Goal: Task Accomplishment & Management: Complete application form

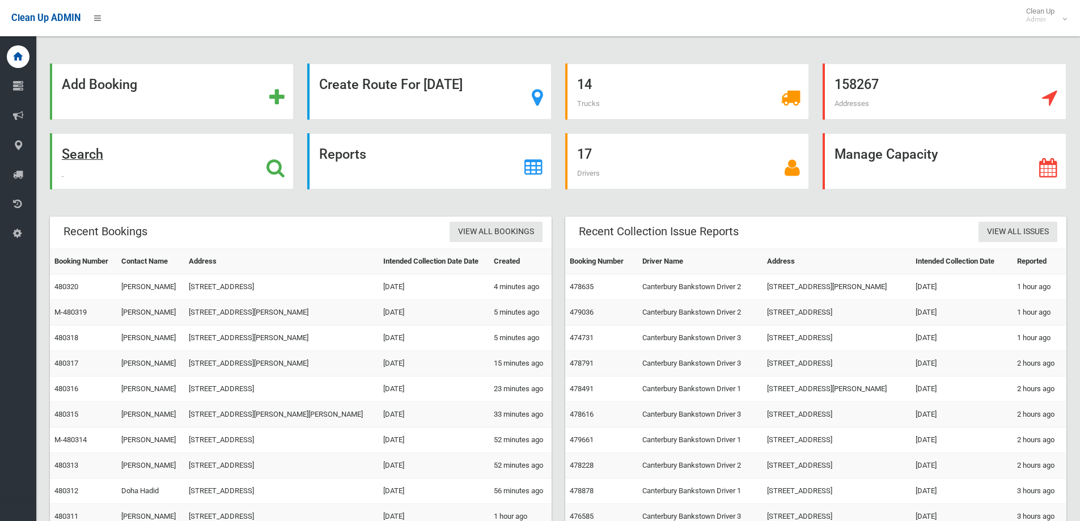
click at [115, 152] on div "Search" at bounding box center [172, 161] width 244 height 56
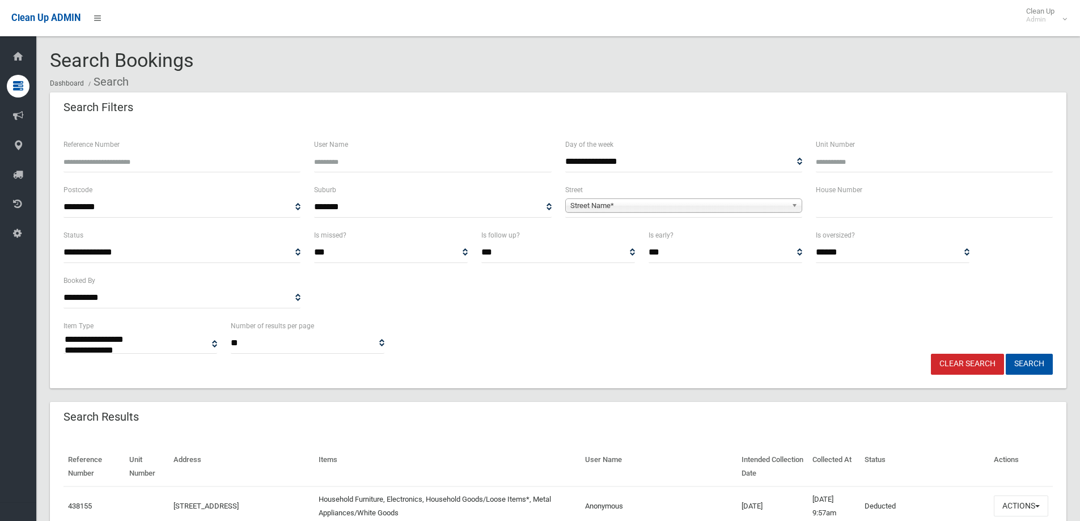
select select
click at [867, 214] on input "text" at bounding box center [934, 207] width 237 height 21
type input "**"
click at [597, 197] on span "**********" at bounding box center [683, 207] width 237 height 21
click at [599, 211] on span "Street Name*" at bounding box center [678, 206] width 217 height 14
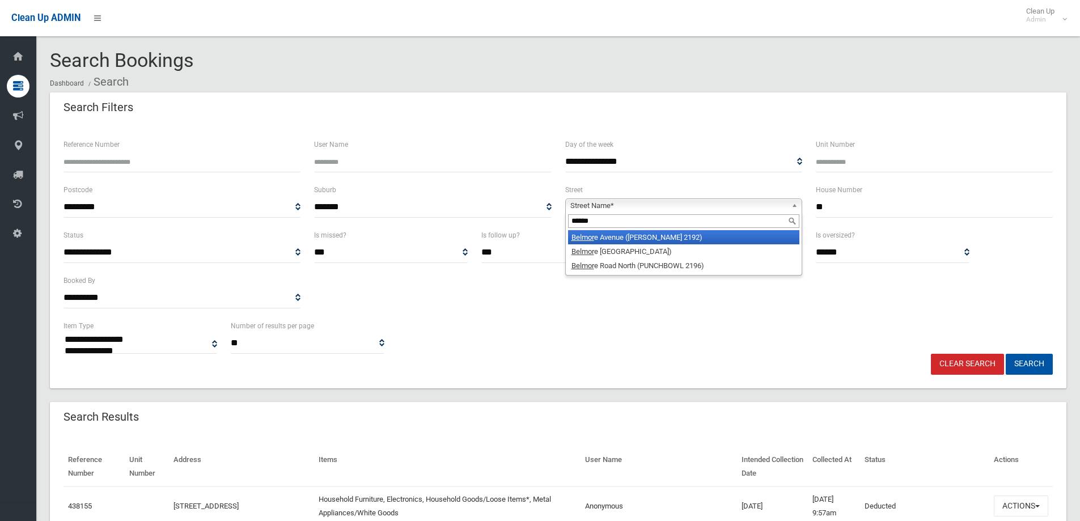
type input "*******"
drag, startPoint x: 609, startPoint y: 222, endPoint x: 533, endPoint y: 218, distance: 75.5
click at [533, 218] on div "**********" at bounding box center [558, 205] width 1003 height 45
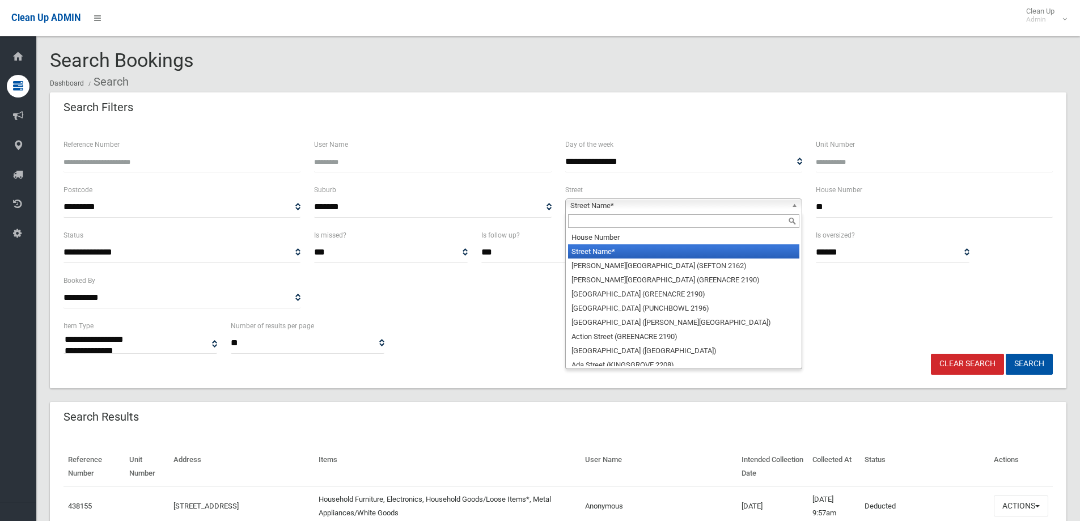
click at [583, 200] on span "Street Name*" at bounding box center [678, 206] width 217 height 14
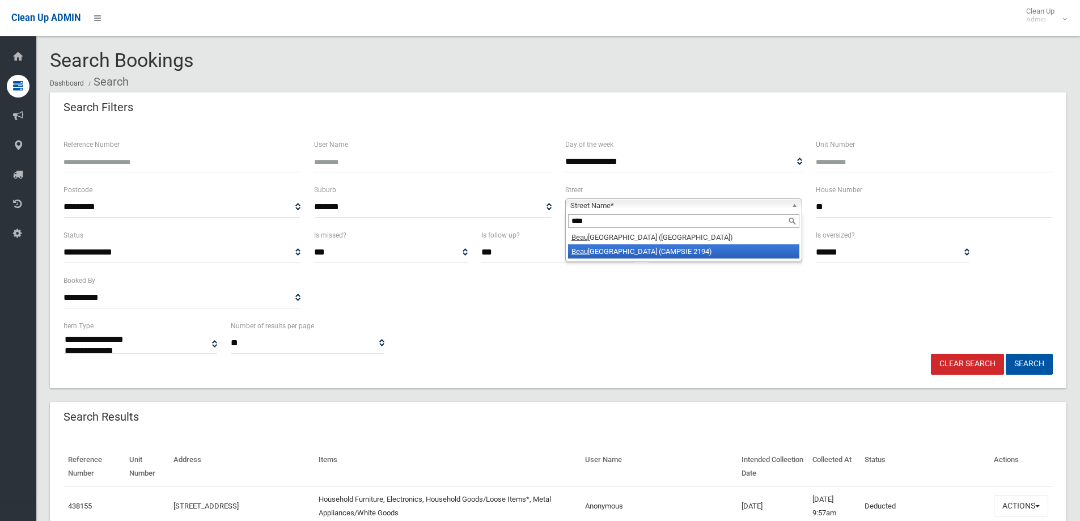
type input "****"
click at [583, 257] on li "Beau mont Street (CAMPSIE 2194)" at bounding box center [683, 251] width 231 height 14
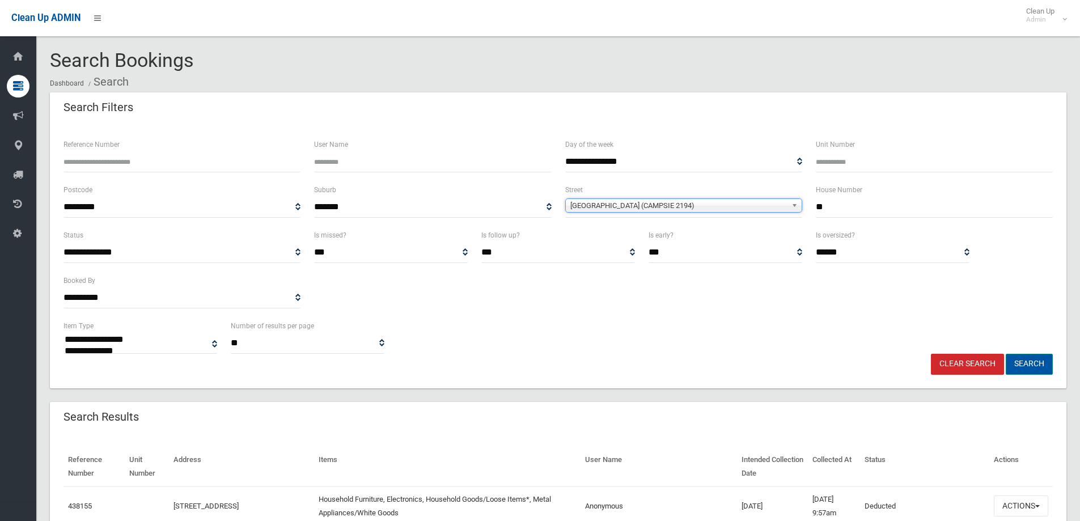
click at [1044, 361] on button "Search" at bounding box center [1029, 364] width 47 height 21
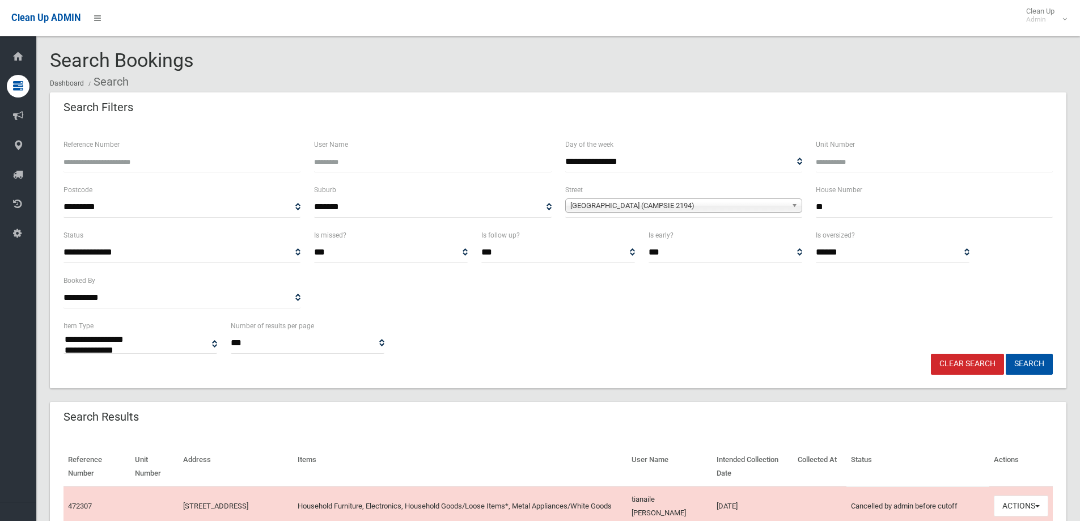
select select
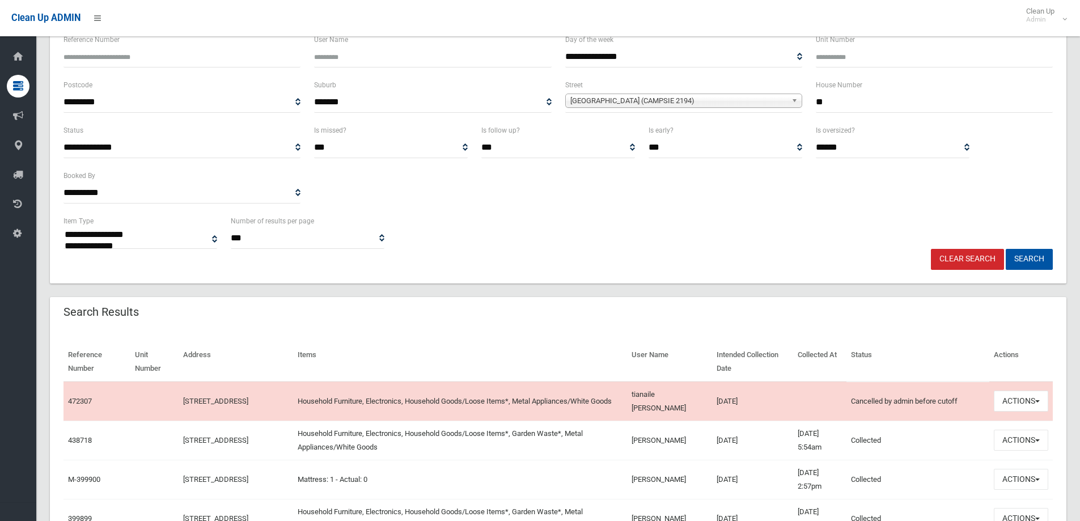
scroll to position [113, 0]
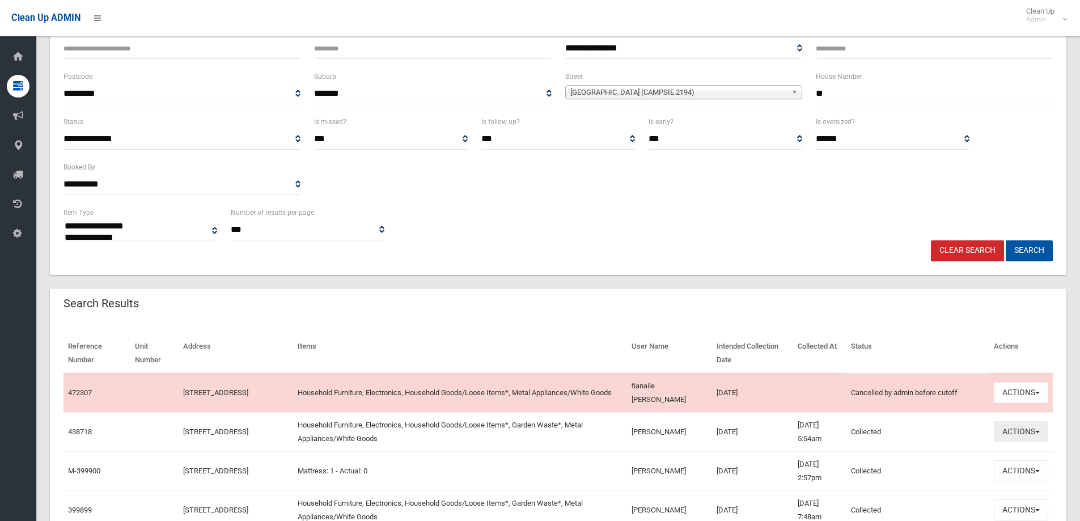
click at [1018, 437] on button "Actions" at bounding box center [1021, 431] width 54 height 21
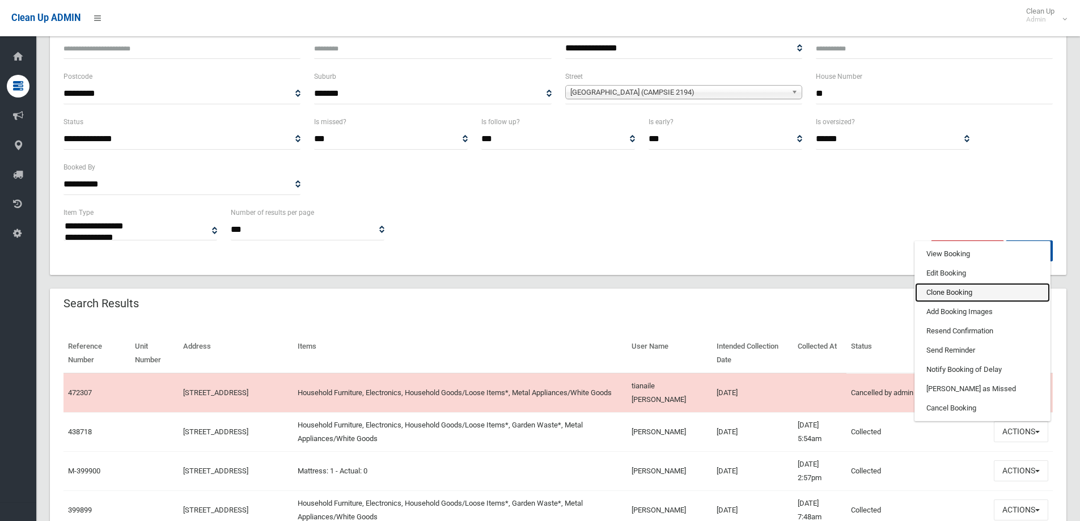
click at [944, 295] on link "Clone Booking" at bounding box center [982, 292] width 135 height 19
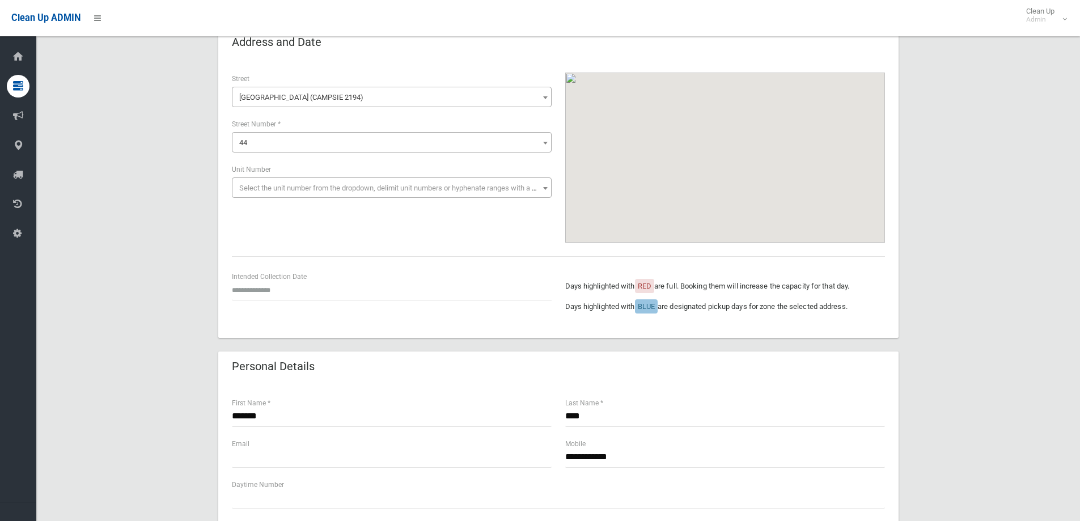
scroll to position [227, 0]
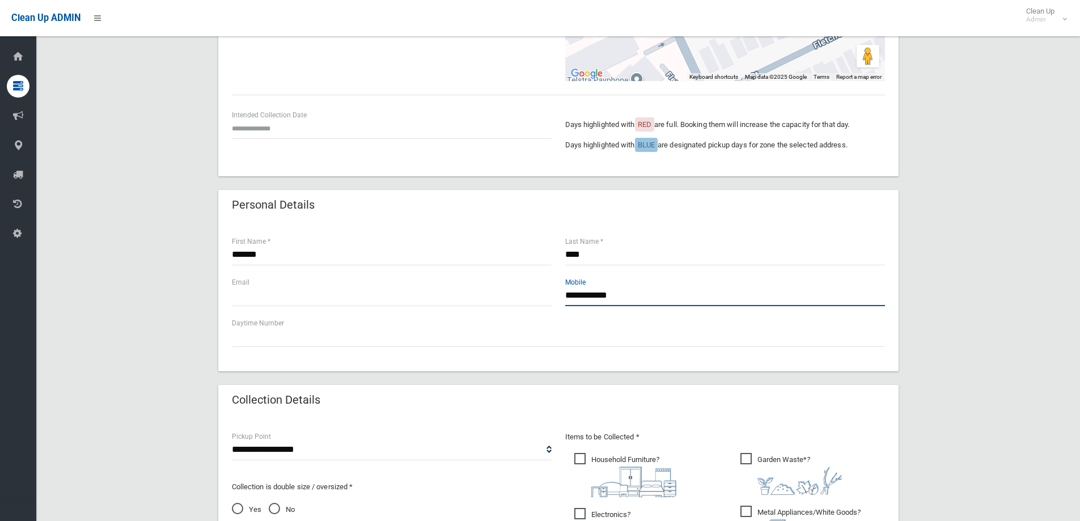
drag, startPoint x: 656, startPoint y: 297, endPoint x: 568, endPoint y: 296, distance: 88.4
click at [568, 296] on input "**********" at bounding box center [725, 295] width 320 height 21
click at [678, 293] on input "**********" at bounding box center [725, 295] width 320 height 21
drag, startPoint x: 676, startPoint y: 295, endPoint x: 519, endPoint y: 285, distance: 156.8
click at [519, 285] on div "**********" at bounding box center [558, 296] width 667 height 41
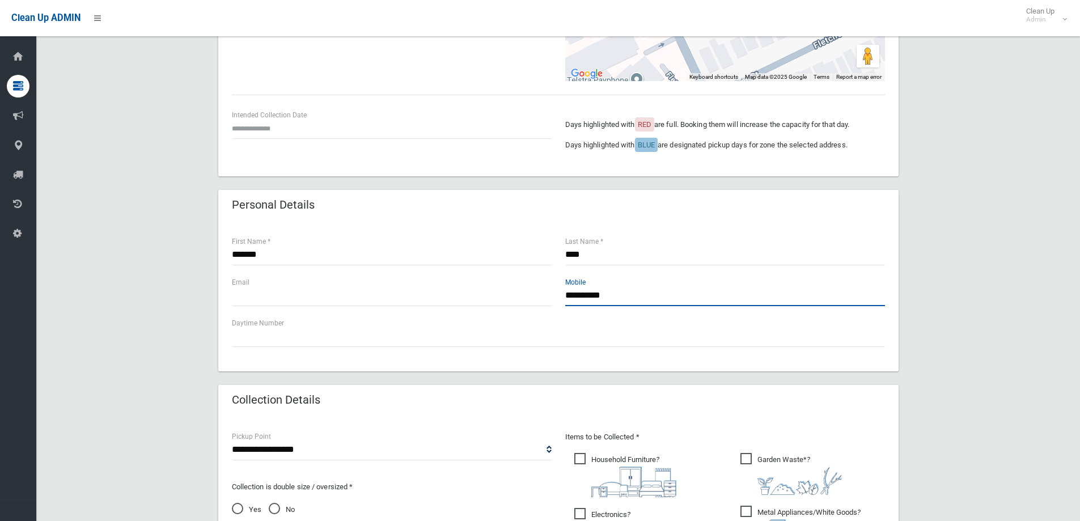
type input "**********"
click at [359, 285] on input "text" at bounding box center [392, 295] width 320 height 21
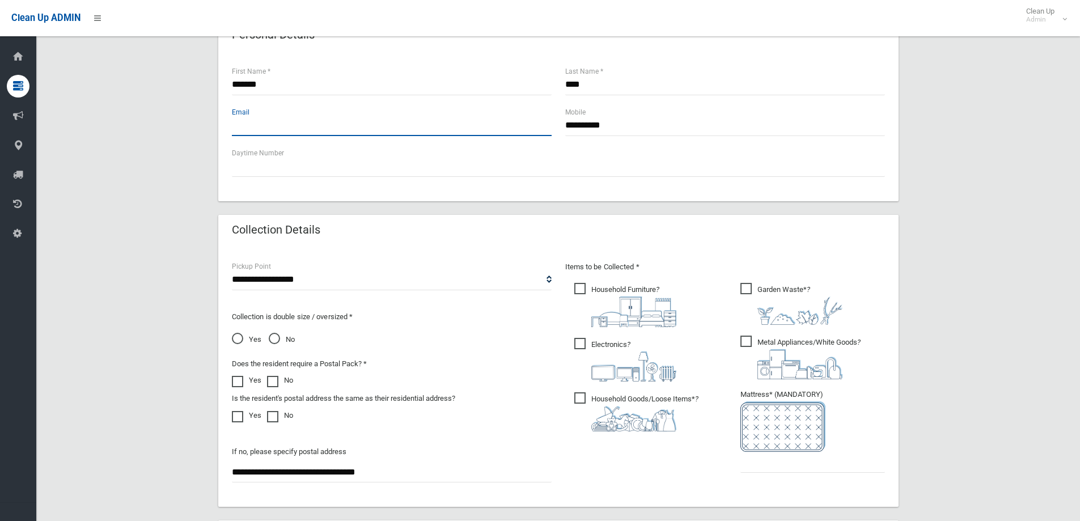
scroll to position [340, 0]
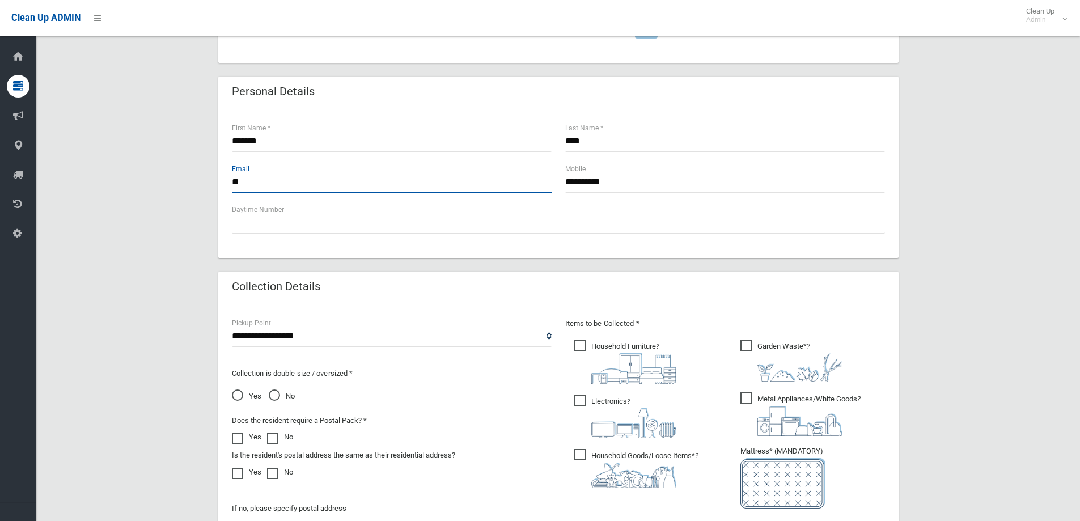
type input "*"
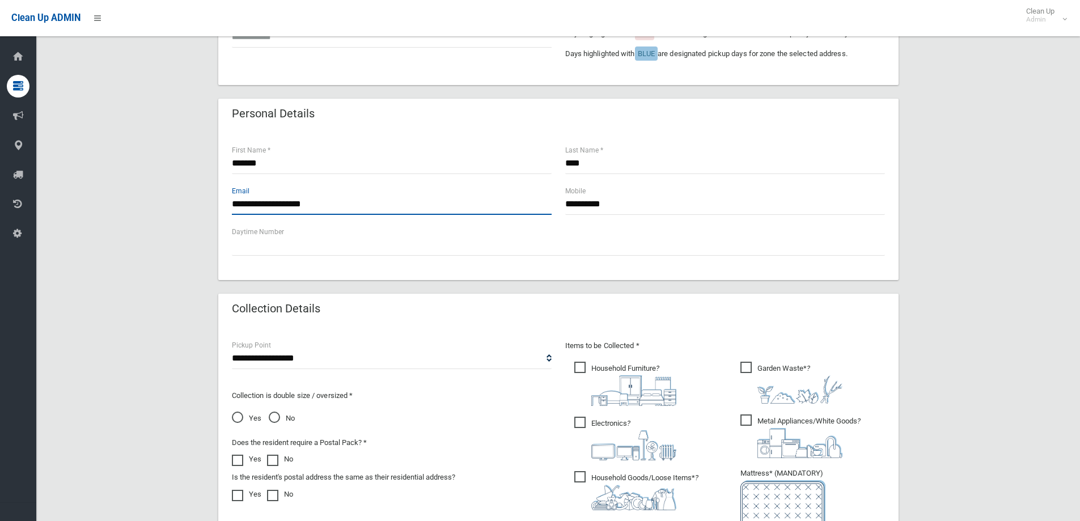
type input "**********"
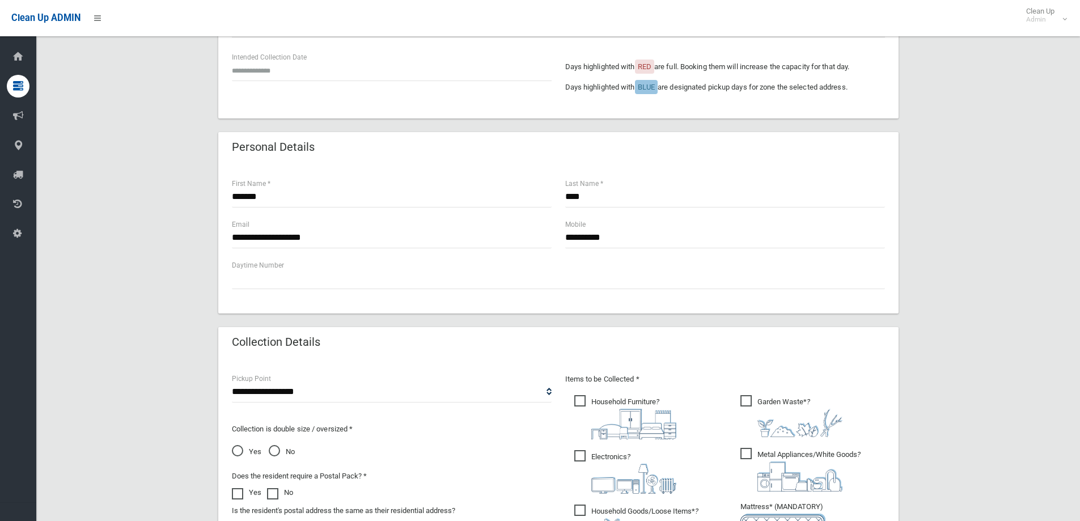
click at [1054, 396] on div "**********" at bounding box center [558, 302] width 1016 height 989
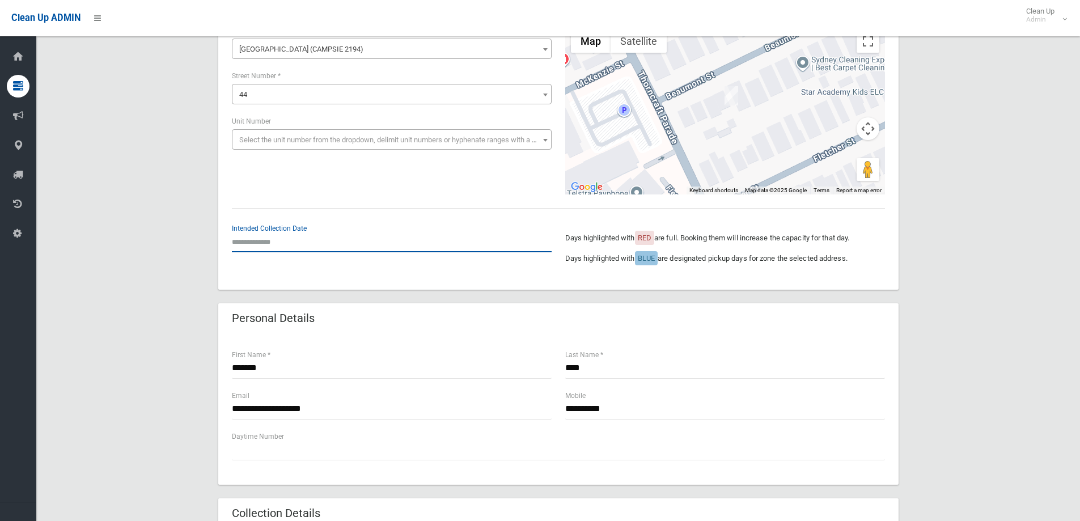
click at [269, 240] on input "text" at bounding box center [392, 241] width 320 height 21
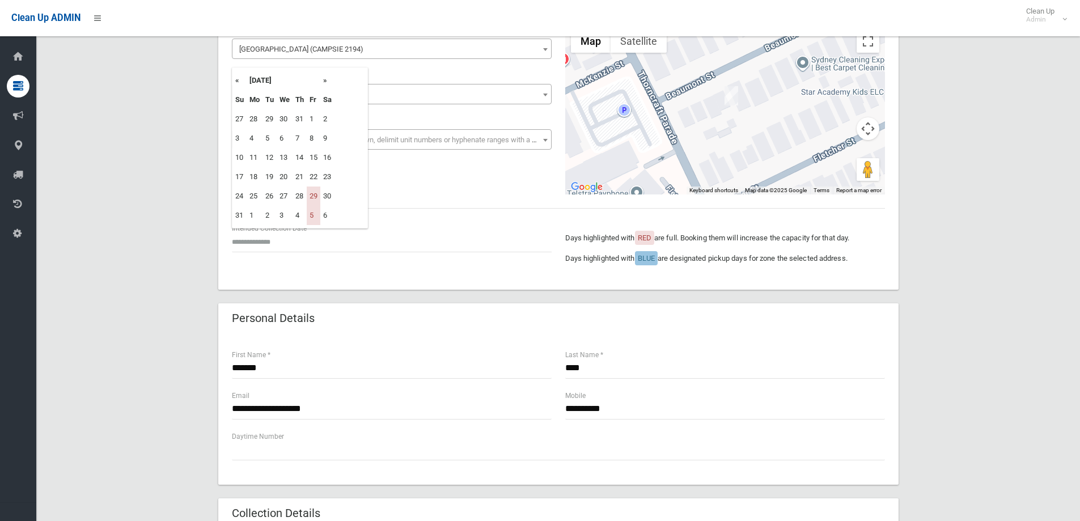
click at [329, 82] on th "»" at bounding box center [327, 80] width 14 height 19
click at [313, 141] on td "12" at bounding box center [314, 138] width 14 height 19
type input "**********"
click at [976, 237] on div "**********" at bounding box center [558, 473] width 1016 height 989
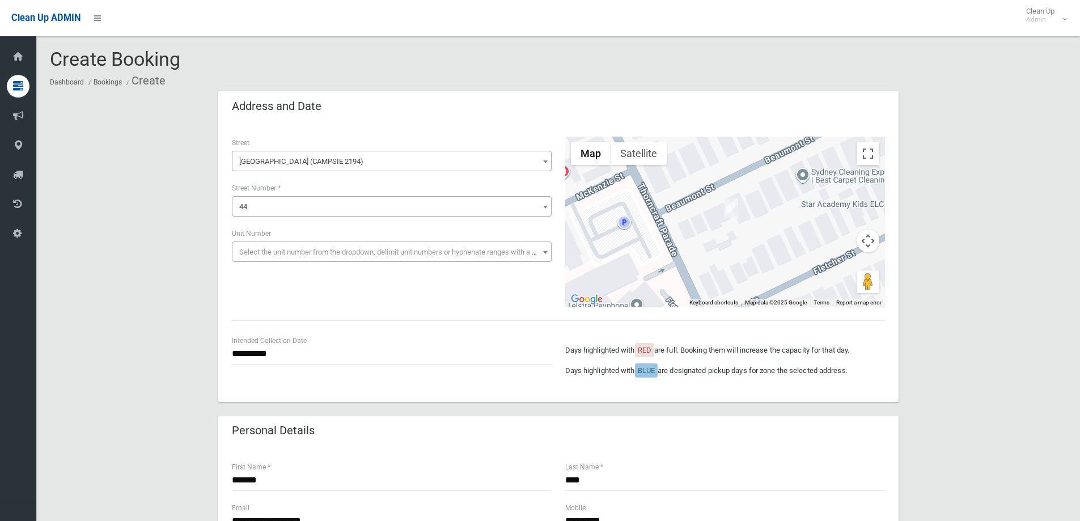
scroll to position [0, 0]
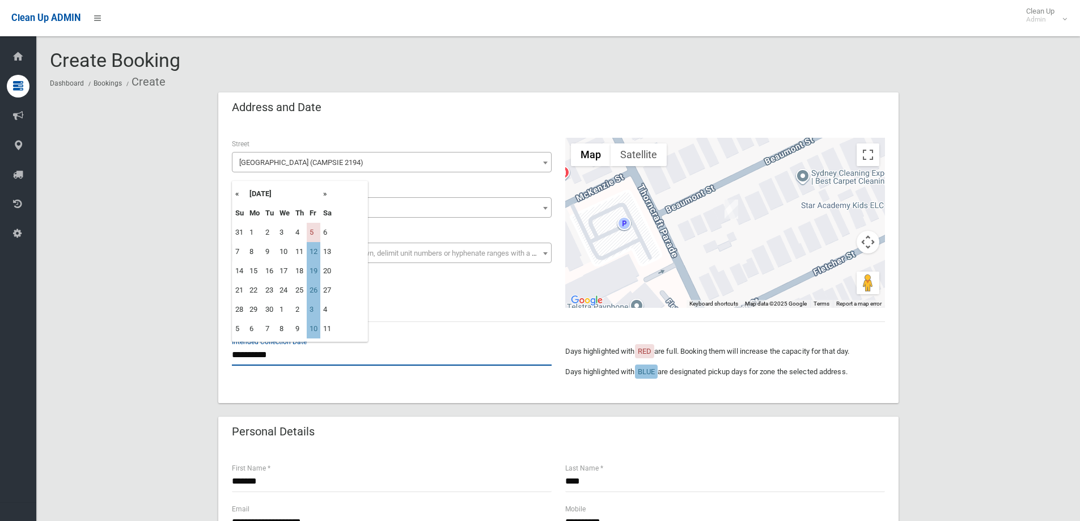
click at [271, 357] on input "**********" at bounding box center [392, 355] width 320 height 21
click at [237, 190] on th "«" at bounding box center [239, 193] width 14 height 19
click at [330, 196] on th "»" at bounding box center [327, 193] width 14 height 19
click at [313, 254] on td "12" at bounding box center [314, 251] width 14 height 19
click at [261, 351] on input "**********" at bounding box center [392, 355] width 320 height 21
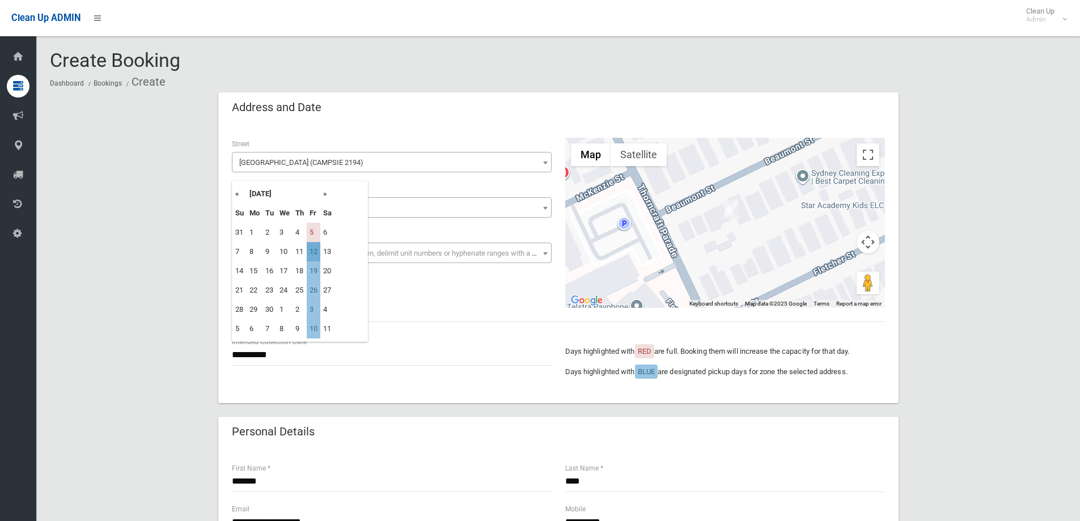
click at [313, 251] on td "12" at bounding box center [314, 251] width 14 height 19
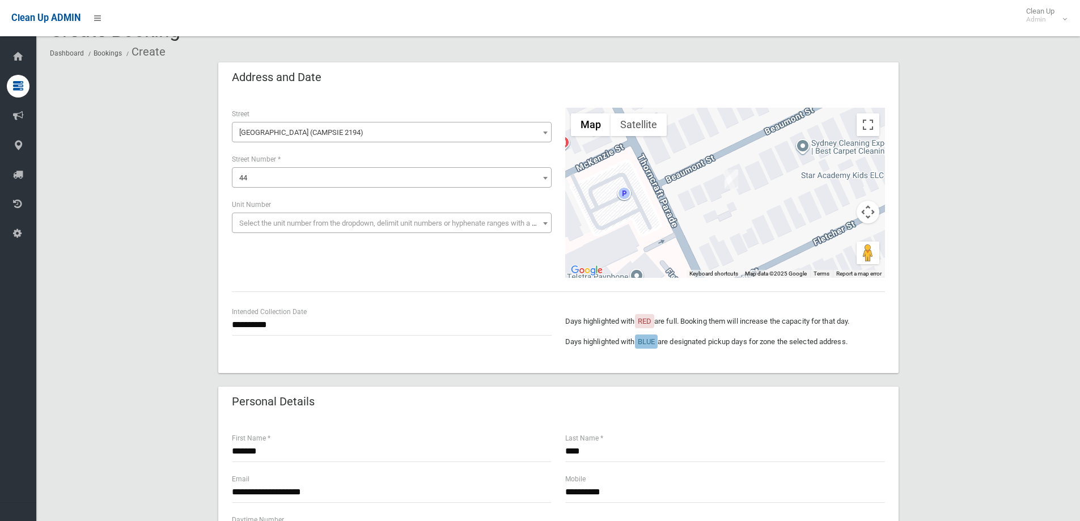
scroll to position [57, 0]
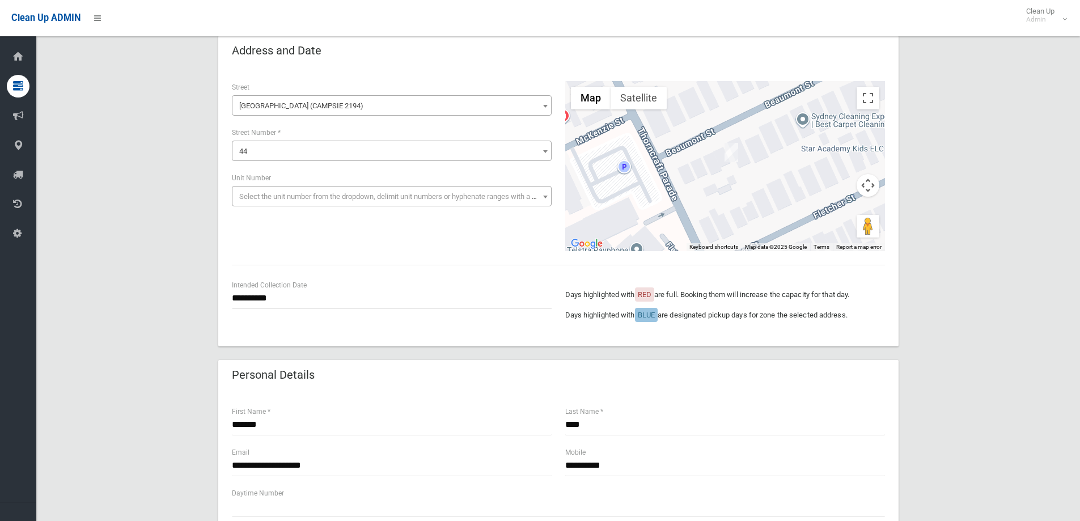
click at [936, 216] on div "**********" at bounding box center [558, 530] width 1016 height 989
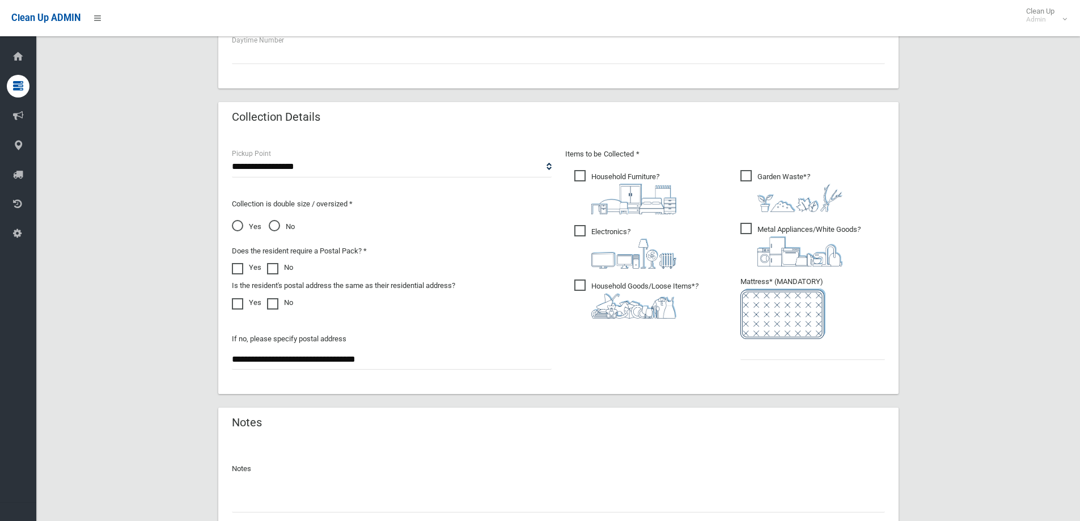
scroll to position [510, 0]
click at [757, 347] on input "text" at bounding box center [812, 348] width 145 height 21
drag, startPoint x: 759, startPoint y: 350, endPoint x: 702, endPoint y: 350, distance: 56.7
click at [710, 350] on div "Items to be Collected * Household Furniture ? *" at bounding box center [724, 261] width 333 height 228
click at [750, 349] on input "*" at bounding box center [812, 348] width 145 height 21
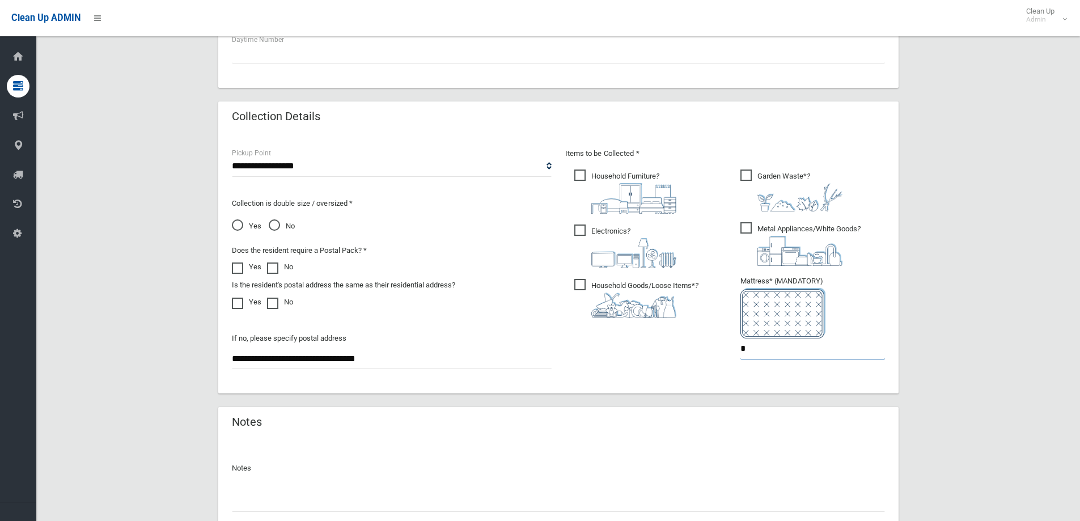
drag, startPoint x: 750, startPoint y: 349, endPoint x: 702, endPoint y: 347, distance: 48.2
click at [718, 349] on div "Items to be Collected * Household Furniture ? *" at bounding box center [724, 261] width 333 height 228
type input "*"
click at [911, 195] on div "**********" at bounding box center [558, 76] width 1016 height 989
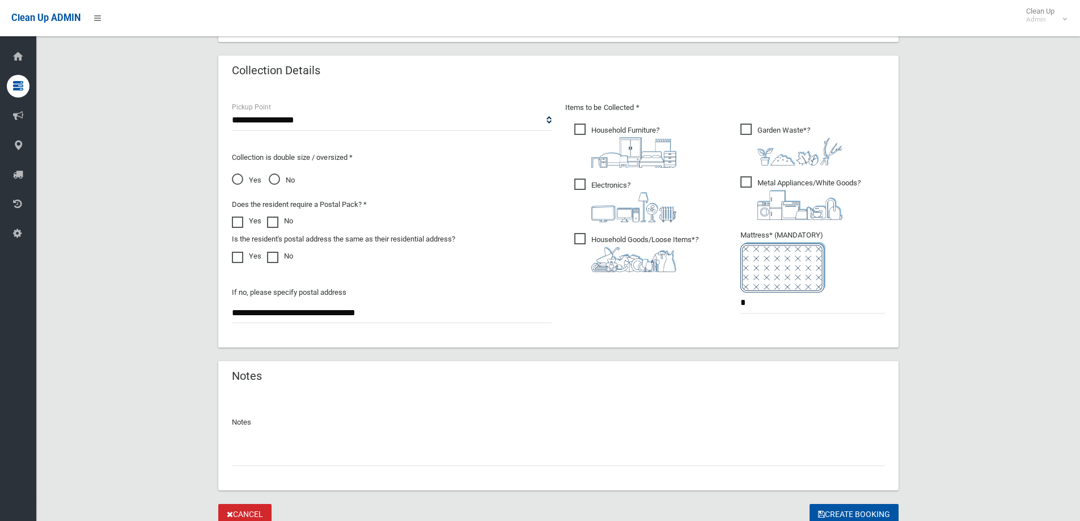
scroll to position [601, 0]
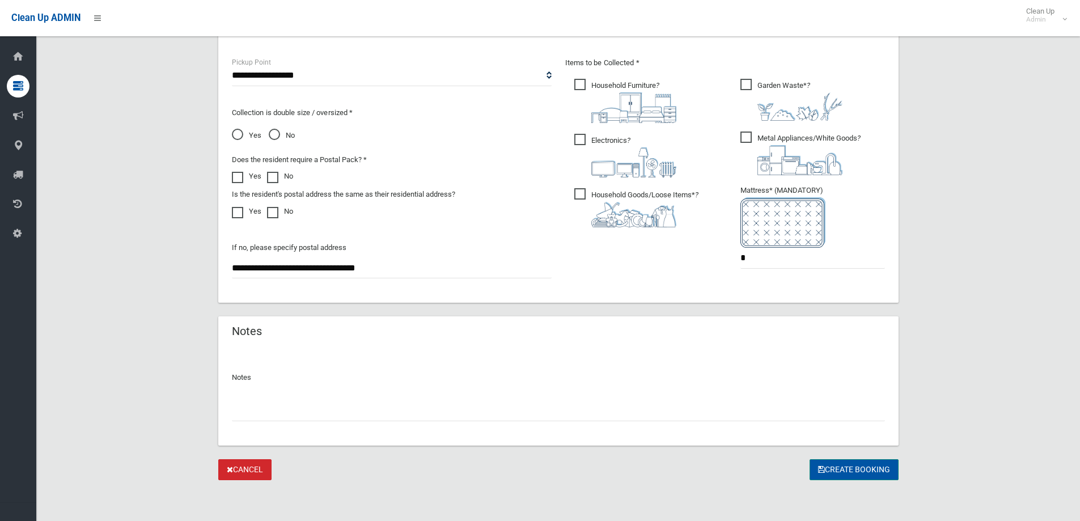
click at [886, 470] on button "Create Booking" at bounding box center [853, 469] width 89 height 21
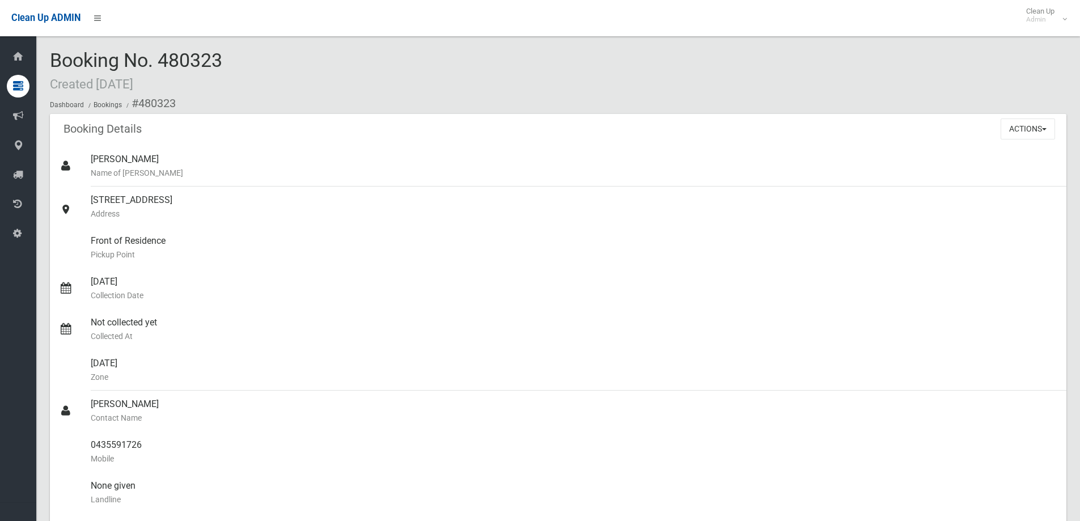
drag, startPoint x: 241, startPoint y: 58, endPoint x: 46, endPoint y: 50, distance: 195.1
click at [46, 50] on section "Booking No. 480323 Created [DATE] Dashboard Bookings #480323 Booking Details Ac…" at bounding box center [558, 511] width 1044 height 923
click at [234, 62] on div "Booking No. 480323 Created [DATE] Dashboard Bookings #480323" at bounding box center [558, 82] width 1016 height 64
drag, startPoint x: 234, startPoint y: 62, endPoint x: -22, endPoint y: 41, distance: 256.5
click at [0, 41] on html "Clean Up ADMIN Clean Up Admin Logout Booking No. 480323 Created 21/08/2025 Dash…" at bounding box center [540, 260] width 1080 height 521
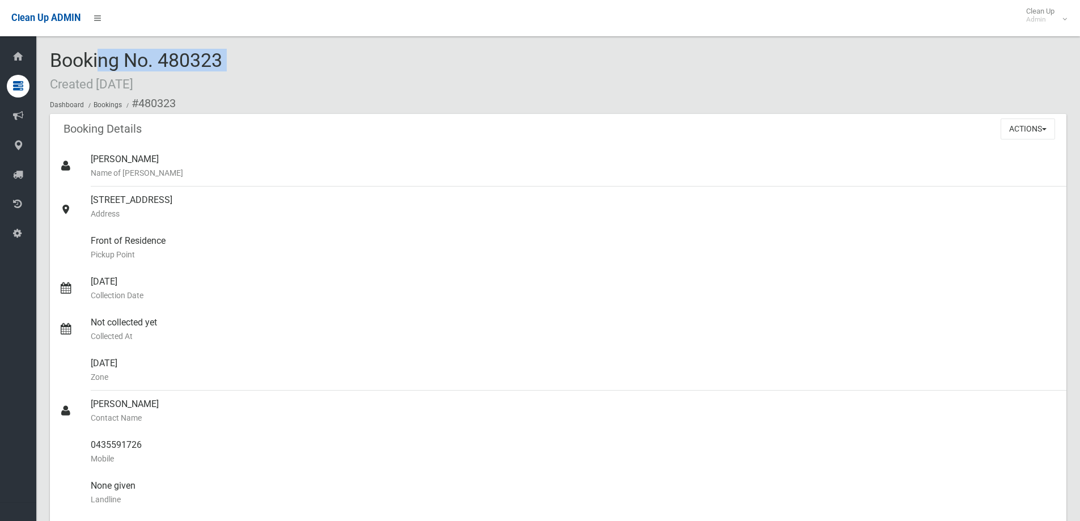
click at [220, 56] on span "Booking No. 480323 Created 21/08/2025" at bounding box center [136, 71] width 172 height 44
drag, startPoint x: 254, startPoint y: 57, endPoint x: 43, endPoint y: 54, distance: 211.4
click at [43, 54] on section "Booking No. 480323 Created 21/08/2025 Dashboard Bookings #480323 Booking Detail…" at bounding box center [558, 511] width 1044 height 923
click at [237, 63] on div "Booking No. 480323 Created 21/08/2025 Dashboard Bookings #480323" at bounding box center [558, 82] width 1016 height 64
click at [238, 63] on div "Booking No. 480323 Created 21/08/2025 Dashboard Bookings #480323" at bounding box center [558, 82] width 1016 height 64
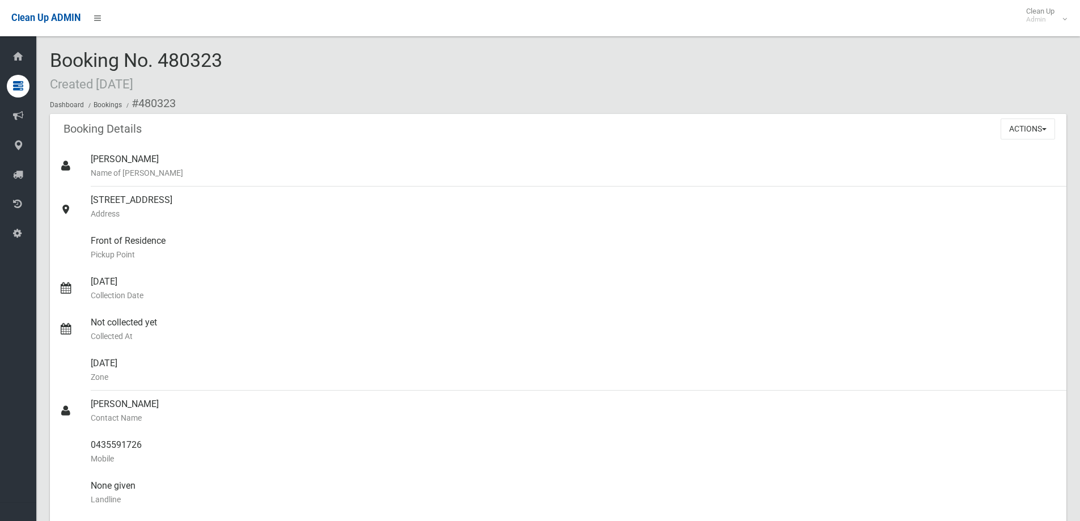
click at [256, 60] on div "Booking No. 480323 Created 21/08/2025 Dashboard Bookings #480323" at bounding box center [558, 82] width 1016 height 64
drag, startPoint x: 240, startPoint y: 55, endPoint x: 40, endPoint y: 49, distance: 200.2
click at [40, 49] on div "Booking No. 480323 Created 21/08/2025 Dashboard Bookings #480323 Booking Detail…" at bounding box center [558, 493] width 1044 height 959
click at [153, 50] on span "Booking No. 480323 Created 21/08/2025" at bounding box center [136, 71] width 172 height 44
click at [242, 61] on div "Booking No. 480323 Created 21/08/2025 Dashboard Bookings #480323" at bounding box center [558, 82] width 1016 height 64
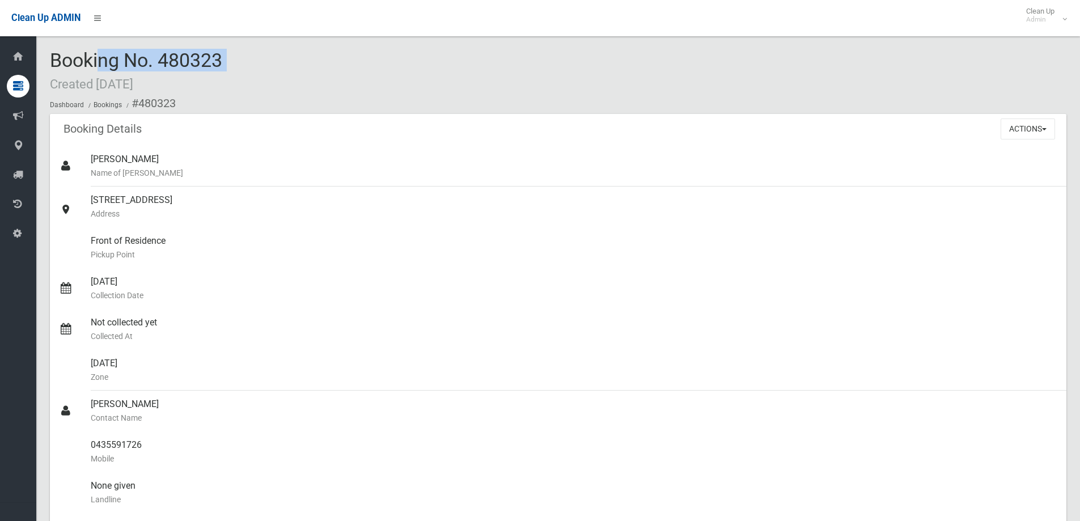
drag, startPoint x: 242, startPoint y: 61, endPoint x: 52, endPoint y: 65, distance: 189.9
click at [52, 65] on div "Booking No. 480323 Created 21/08/2025 Dashboard Bookings #480323" at bounding box center [558, 82] width 1016 height 64
click at [239, 70] on div "Booking No. 480323 Created 21/08/2025 Dashboard Bookings #480323" at bounding box center [558, 82] width 1016 height 64
click at [241, 63] on div "Booking No. 480323 Created 21/08/2025 Dashboard Bookings #480323" at bounding box center [558, 82] width 1016 height 64
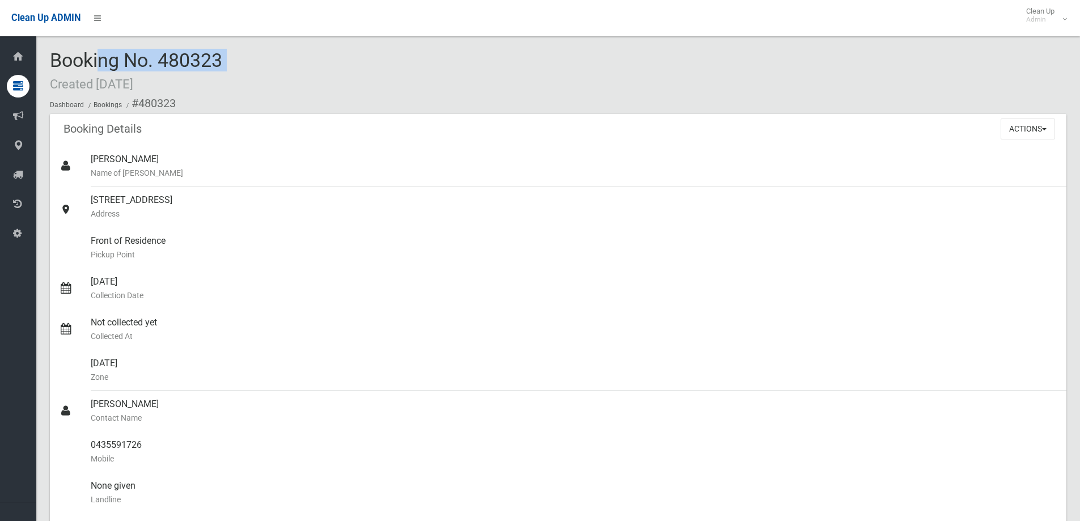
click at [249, 58] on div "Booking No. 480323 Created 21/08/2025 Dashboard Bookings #480323" at bounding box center [558, 82] width 1016 height 64
drag, startPoint x: 230, startPoint y: 57, endPoint x: 54, endPoint y: 45, distance: 175.5
click at [54, 45] on div "Booking No. 480323 Created 21/08/2025 Dashboard Bookings #480323 Booking Detail…" at bounding box center [558, 493] width 1044 height 959
click at [184, 56] on span "Booking No. 480323 Created 21/08/2025" at bounding box center [136, 71] width 172 height 44
click at [226, 60] on div "Booking No. 480323 Created 21/08/2025 Dashboard Bookings #480323" at bounding box center [558, 82] width 1016 height 64
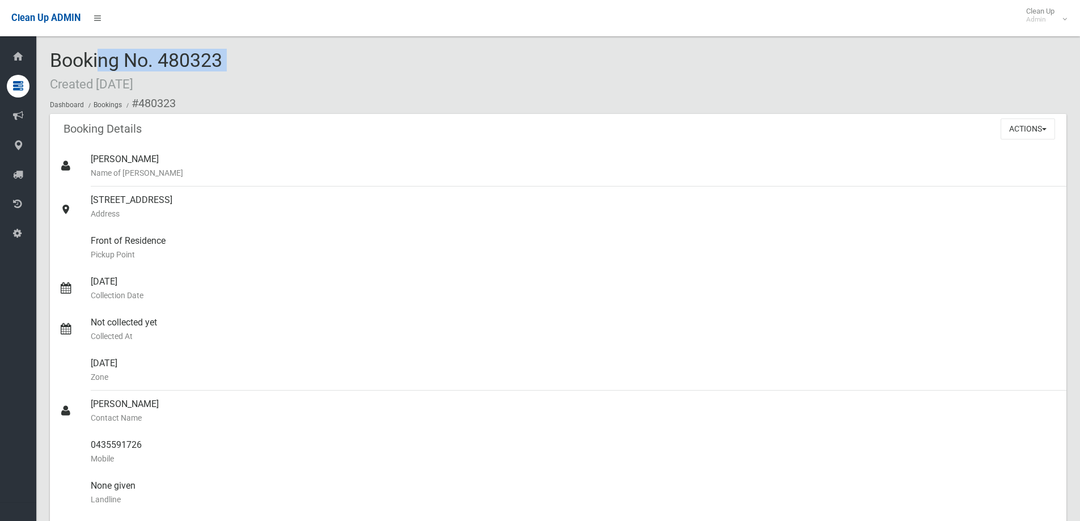
click at [260, 69] on div "Booking No. 480323 Created 21/08/2025 Dashboard Bookings #480323" at bounding box center [558, 82] width 1016 height 64
click at [213, 61] on span "Booking No. 480323 Created 21/08/2025" at bounding box center [136, 71] width 172 height 44
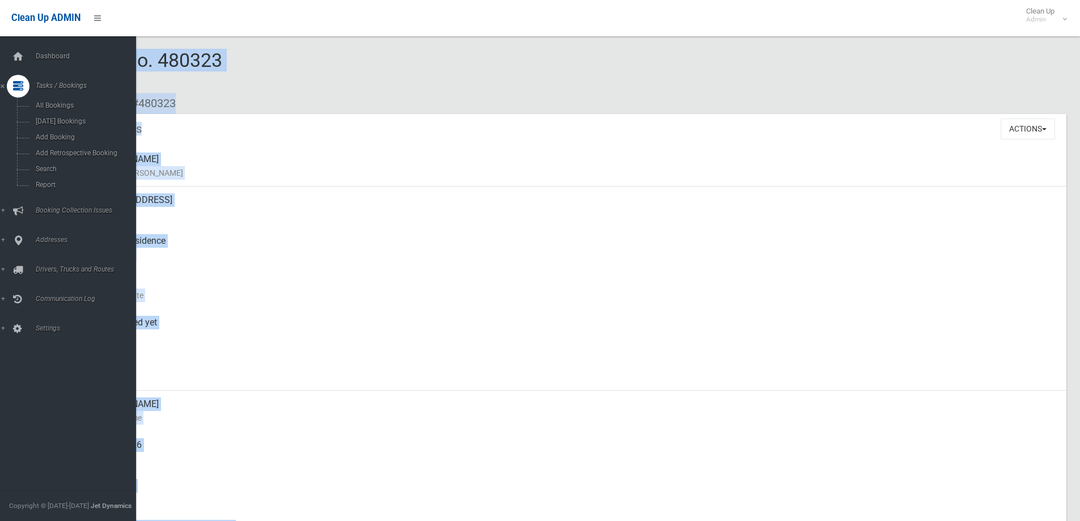
drag, startPoint x: 224, startPoint y: 56, endPoint x: 33, endPoint y: 40, distance: 191.1
click at [33, 40] on div "Booking No. 480323 Created 21/08/2025 Dashboard Bookings #480323 Booking Detail…" at bounding box center [540, 493] width 1080 height 959
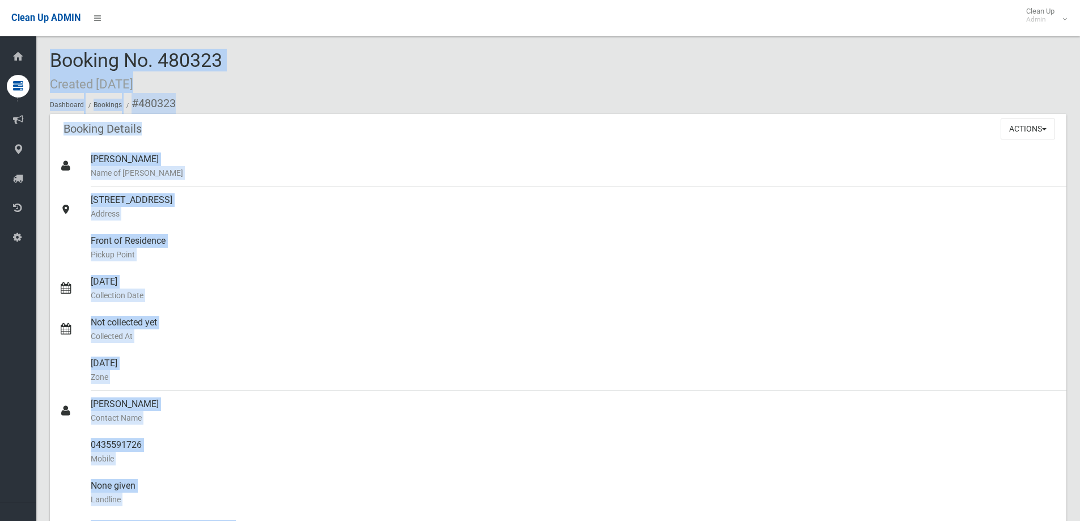
click at [235, 66] on div "Booking No. 480323 Created 21/08/2025 Dashboard Bookings #480323" at bounding box center [558, 82] width 1016 height 64
drag, startPoint x: 255, startPoint y: 64, endPoint x: 45, endPoint y: 66, distance: 209.7
click at [45, 66] on section "Booking No. 480323 Created 21/08/2025 Dashboard Bookings #480323 Booking Detail…" at bounding box center [558, 511] width 1044 height 923
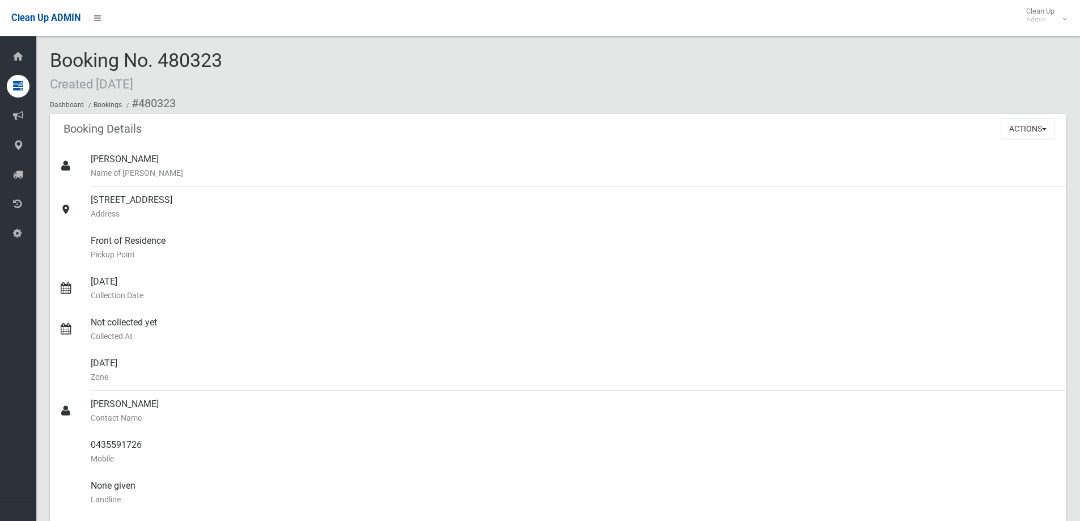
click at [256, 72] on div "Booking No. 480323 Created 21/08/2025 Dashboard Bookings #480323" at bounding box center [558, 82] width 1016 height 64
drag, startPoint x: 260, startPoint y: 66, endPoint x: 43, endPoint y: 48, distance: 217.8
click at [43, 48] on div "Booking No. 480323 Created 21/08/2025 Dashboard Bookings #480323 Booking Detail…" at bounding box center [558, 493] width 1044 height 959
click at [209, 79] on div "Booking No. 480323 Created 21/08/2025 Dashboard Bookings #480323" at bounding box center [558, 82] width 1016 height 64
drag, startPoint x: 227, startPoint y: 58, endPoint x: 157, endPoint y: 54, distance: 70.4
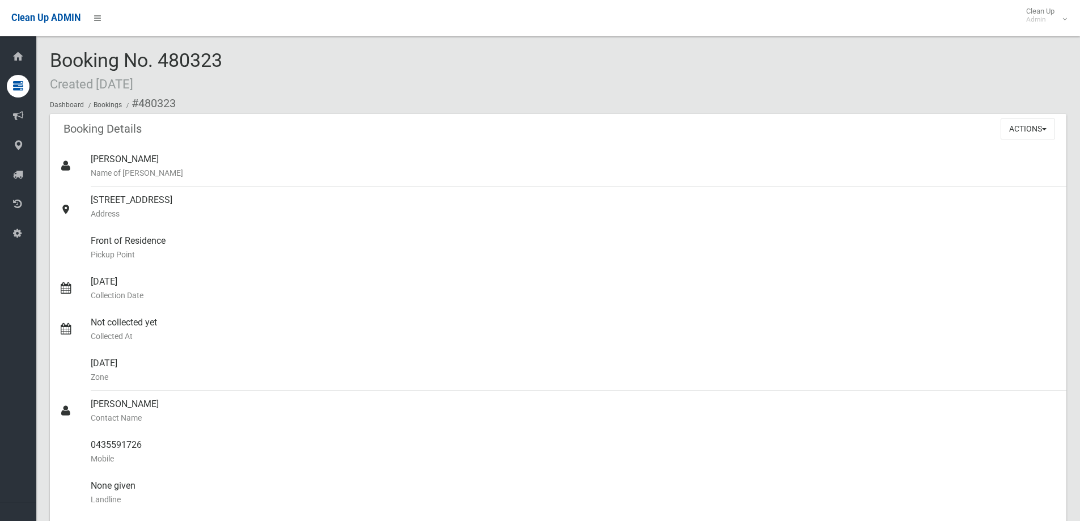
click at [157, 54] on div "Booking No. 480323 Created 21/08/2025 Dashboard Bookings #480323" at bounding box center [558, 82] width 1016 height 64
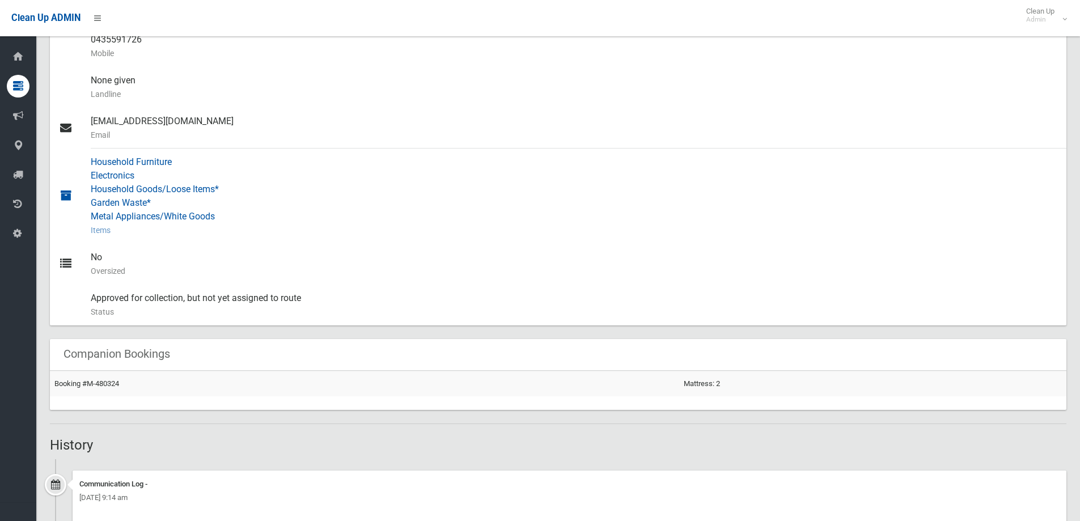
scroll to position [452, 0]
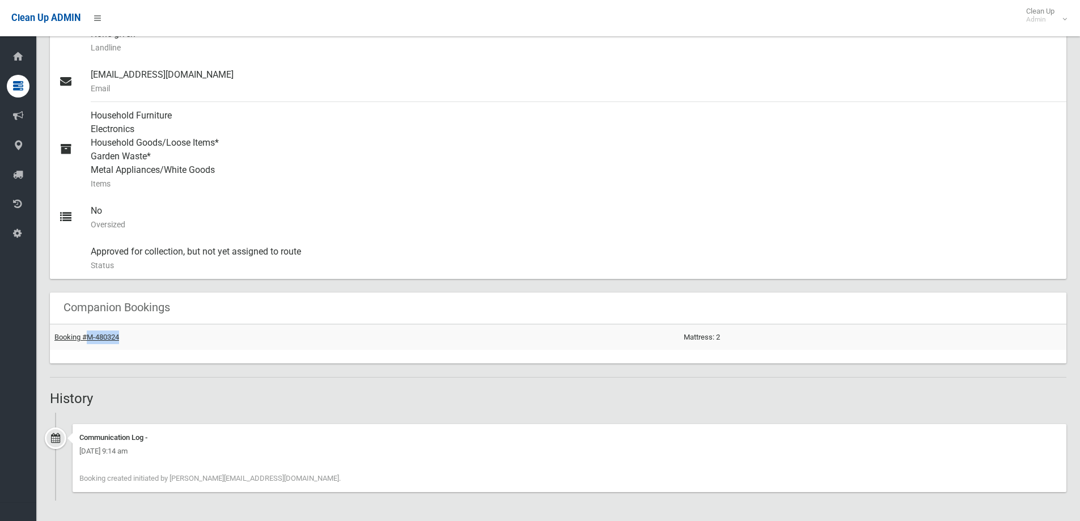
drag, startPoint x: 147, startPoint y: 349, endPoint x: 88, endPoint y: 335, distance: 60.6
click at [88, 335] on td "Booking #M-480324" at bounding box center [364, 337] width 629 height 26
click at [612, 168] on div "Household Furniture Electronics Household Goods/Loose Items* Garden Waste* Meta…" at bounding box center [574, 149] width 966 height 95
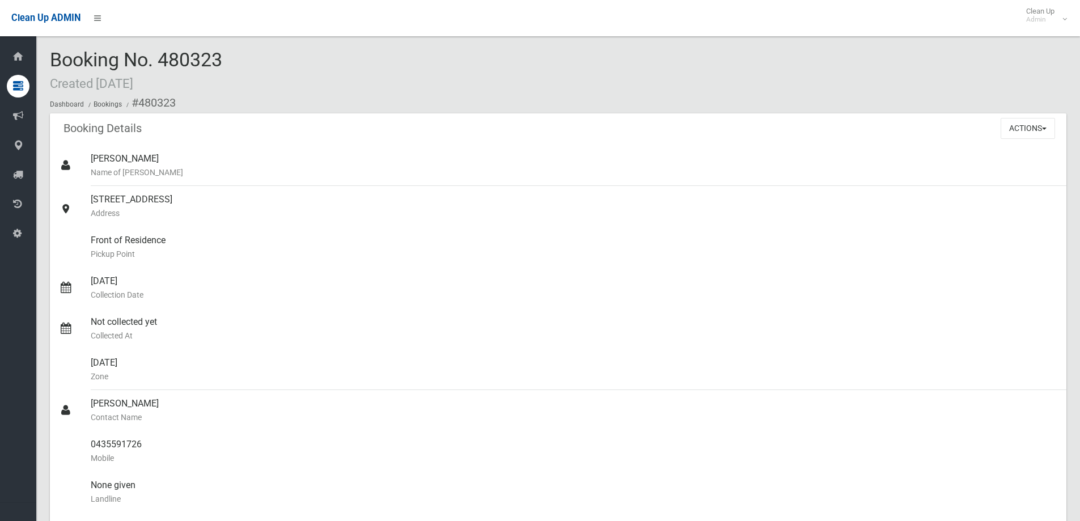
scroll to position [0, 0]
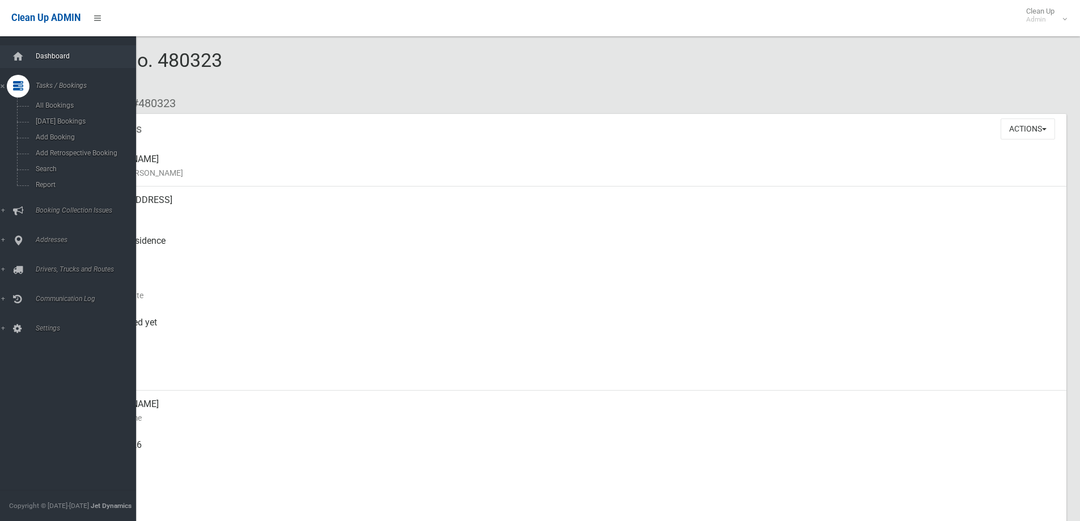
click at [62, 64] on link "Dashboard" at bounding box center [72, 56] width 145 height 23
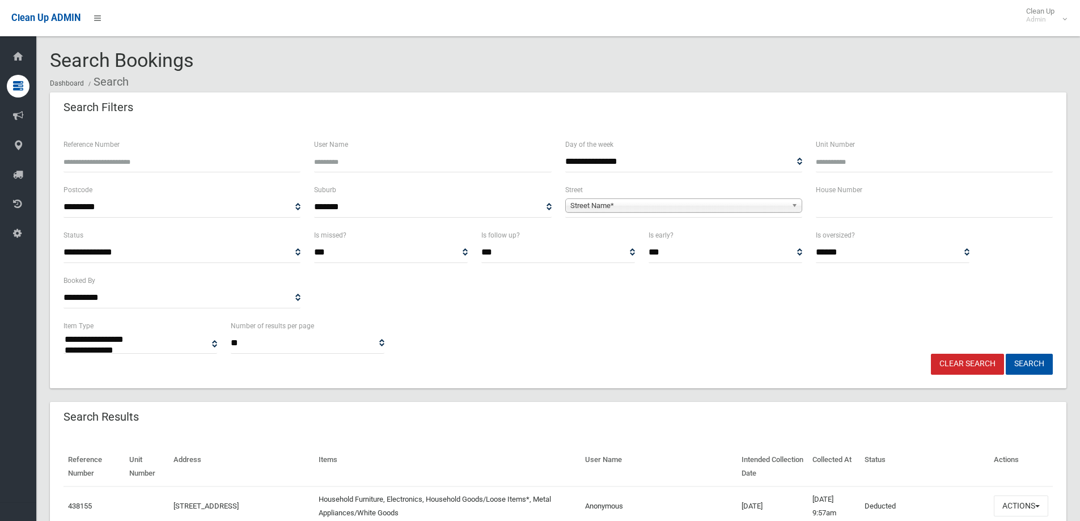
select select
click at [835, 194] on label "House Number" at bounding box center [839, 190] width 46 height 12
drag, startPoint x: 835, startPoint y: 194, endPoint x: 830, endPoint y: 197, distance: 5.8
click at [830, 196] on label "House Number" at bounding box center [839, 190] width 46 height 12
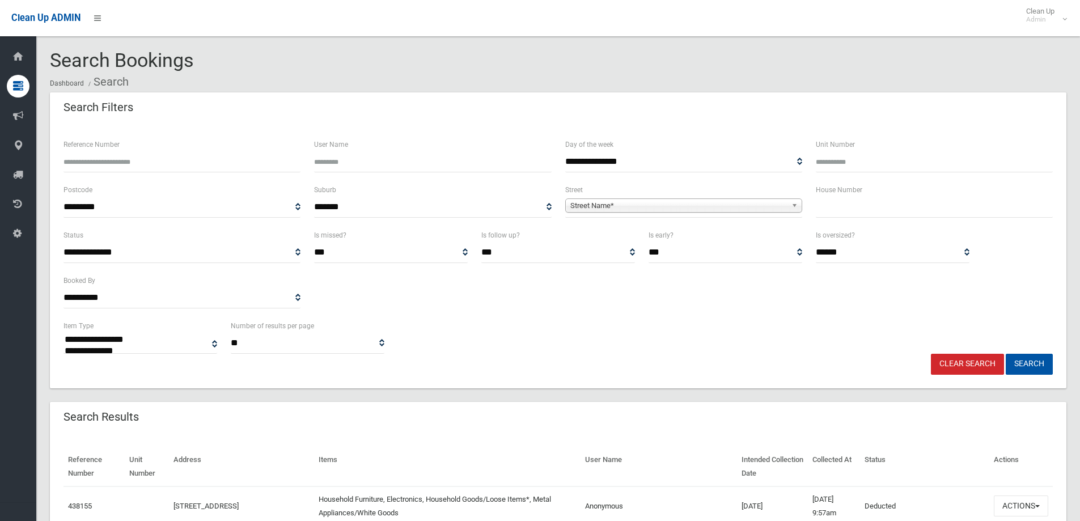
click at [825, 222] on div "House Number" at bounding box center [934, 205] width 251 height 45
click at [835, 217] on input "text" at bounding box center [934, 207] width 237 height 21
type input "***"
click at [717, 209] on span "Street Name*" at bounding box center [678, 206] width 217 height 14
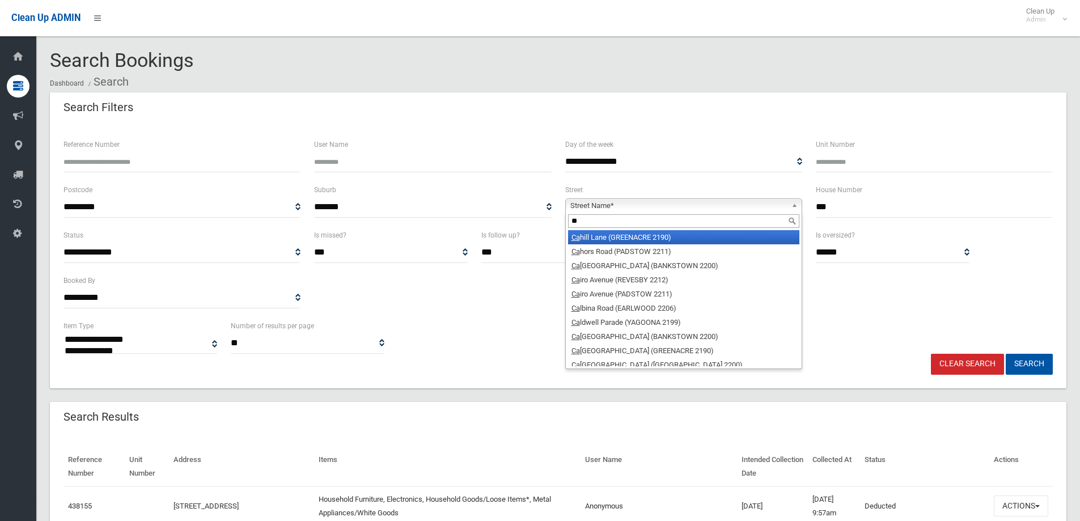
type input "*"
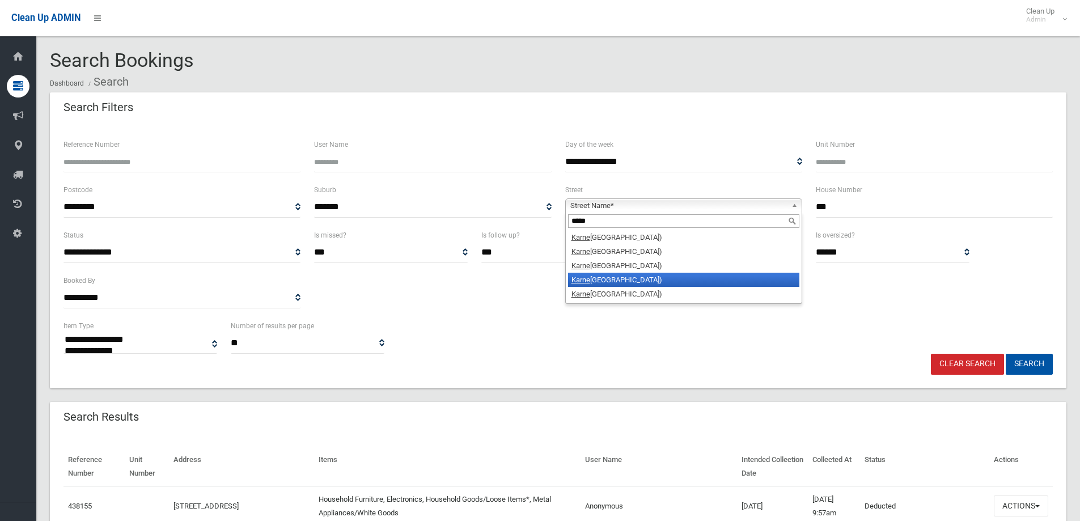
type input "*****"
click at [700, 281] on li "Karne Street South (NARWEE 2209)" at bounding box center [683, 280] width 231 height 14
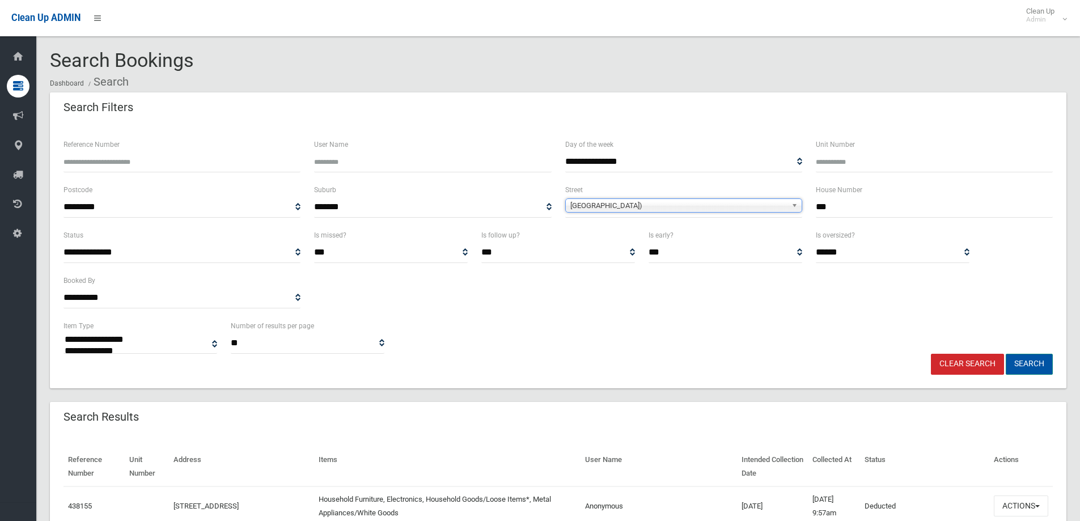
click at [1043, 365] on button "Search" at bounding box center [1029, 364] width 47 height 21
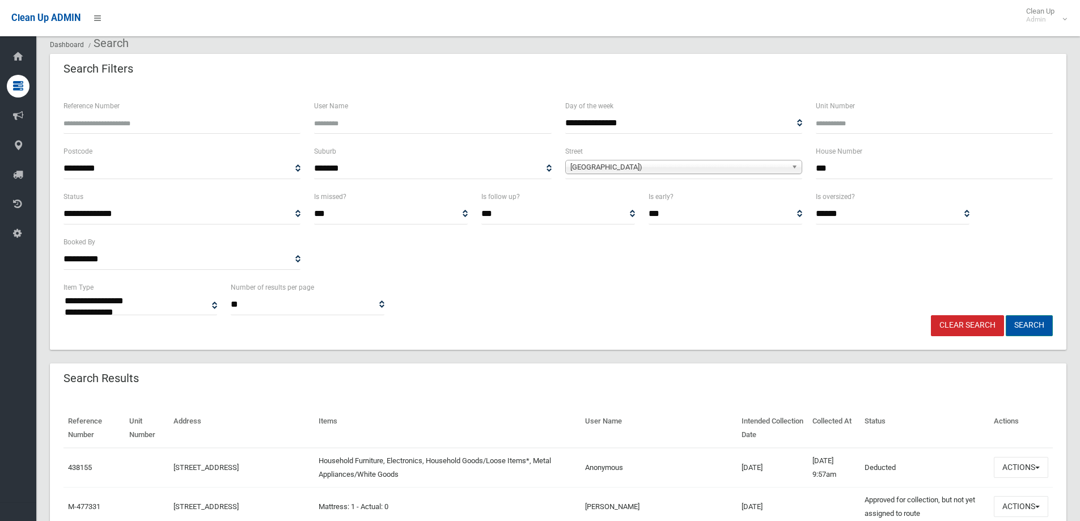
scroll to position [57, 0]
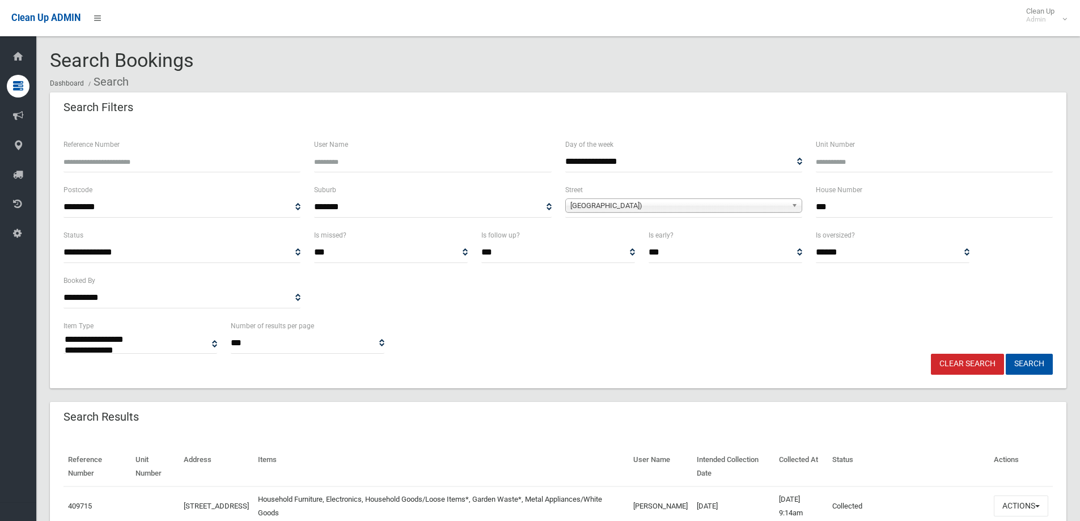
select select
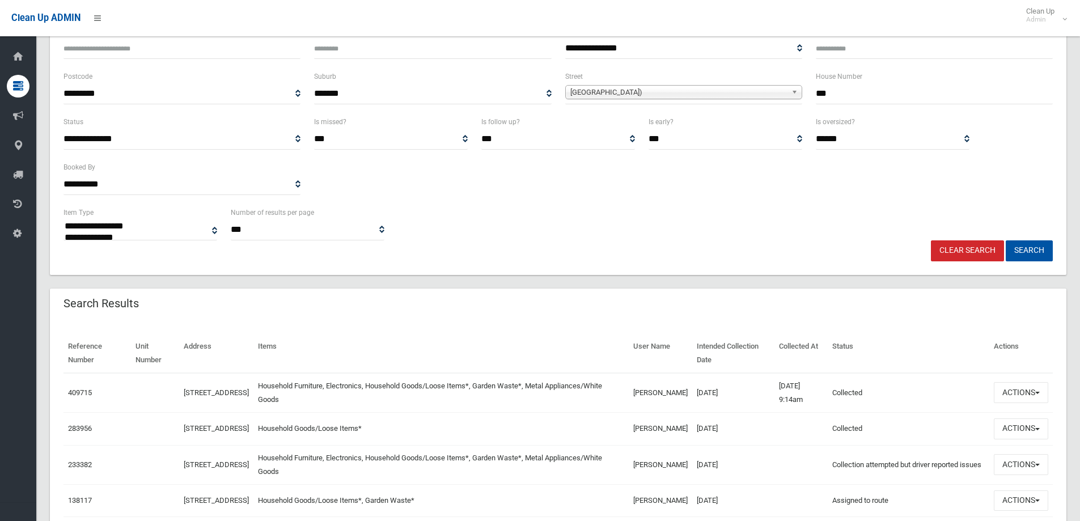
scroll to position [283, 0]
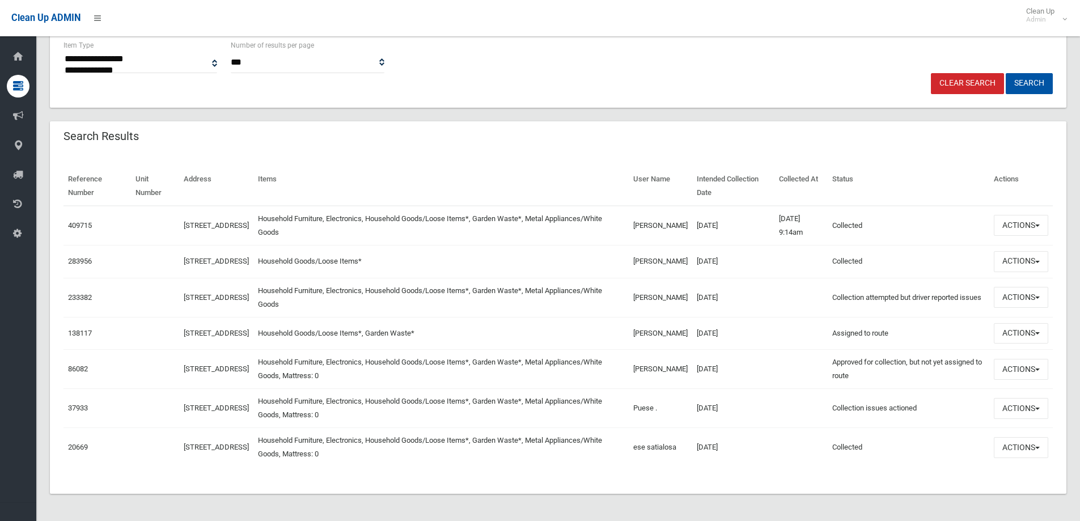
click at [1006, 234] on td "Actions View Booking Edit Booking Clone Booking Add Booking Images Resend Confi…" at bounding box center [1020, 226] width 63 height 40
click at [1019, 221] on button "Actions" at bounding box center [1021, 225] width 54 height 21
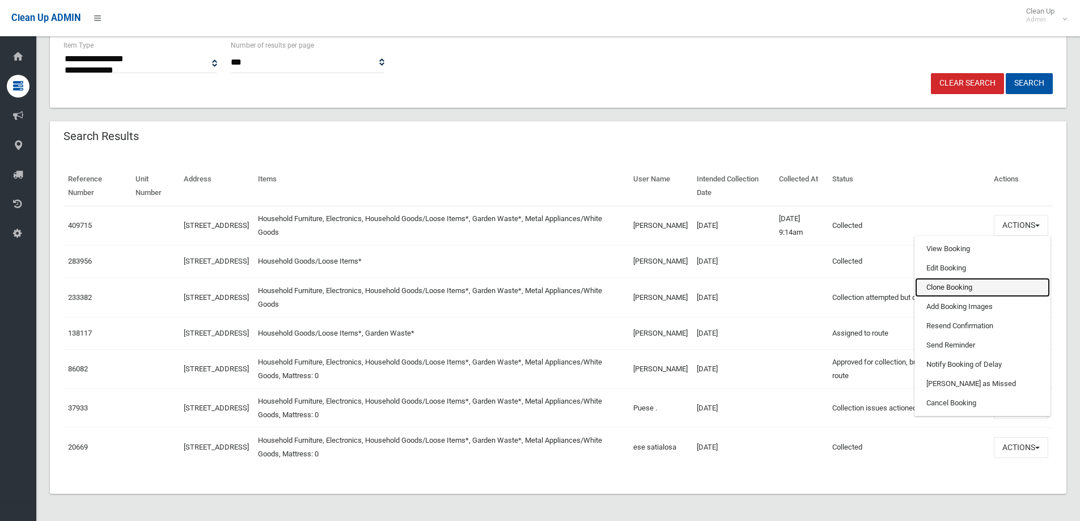
click at [951, 287] on link "Clone Booking" at bounding box center [982, 287] width 135 height 19
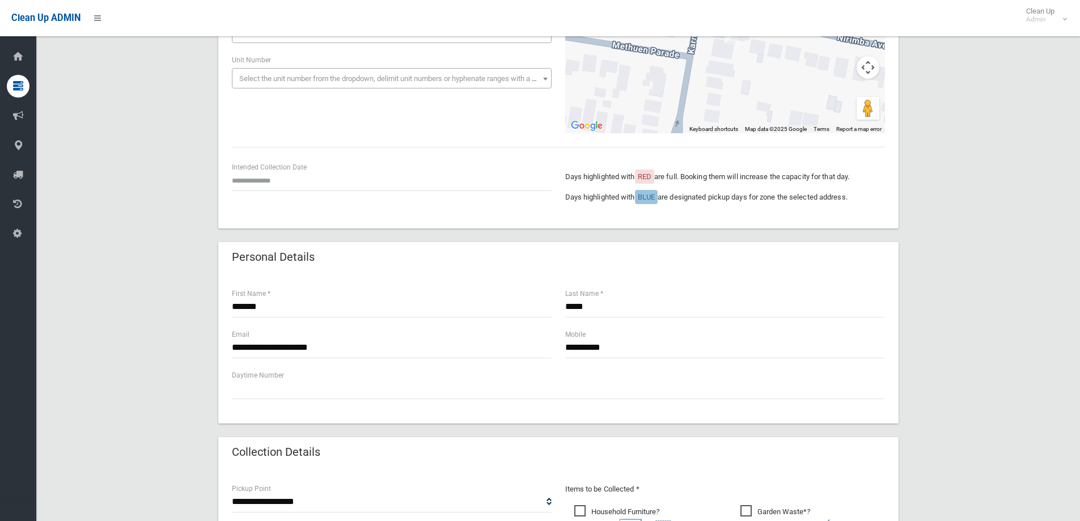
scroll to position [113, 0]
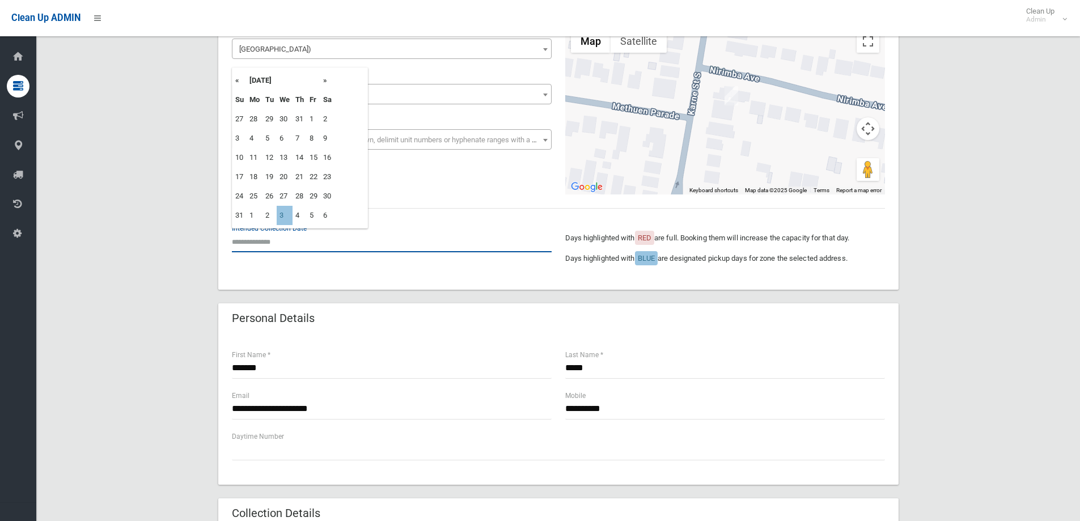
click at [235, 240] on input "text" at bounding box center [392, 241] width 320 height 21
click at [286, 218] on td "3" at bounding box center [285, 215] width 16 height 19
type input "**********"
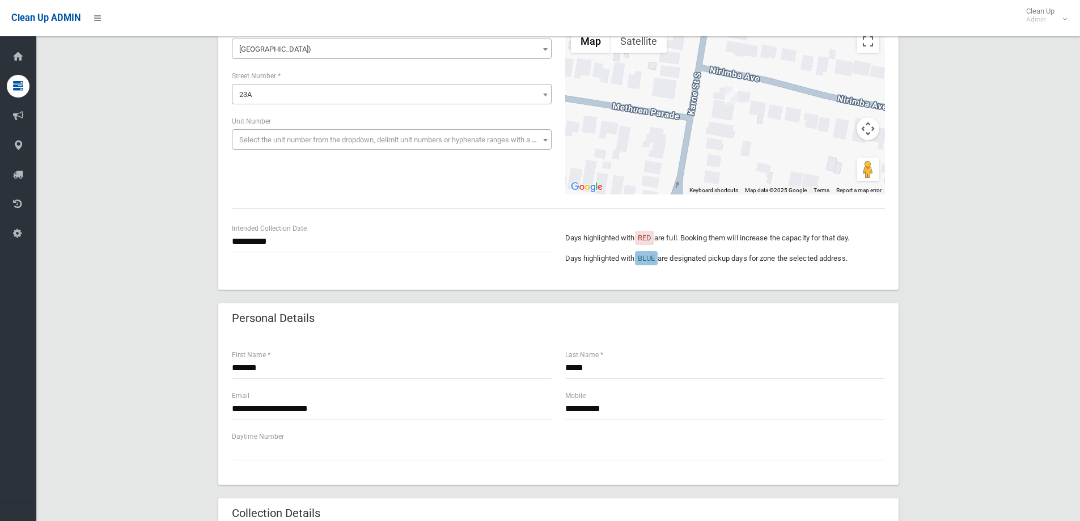
click at [1027, 235] on div "**********" at bounding box center [558, 473] width 1016 height 989
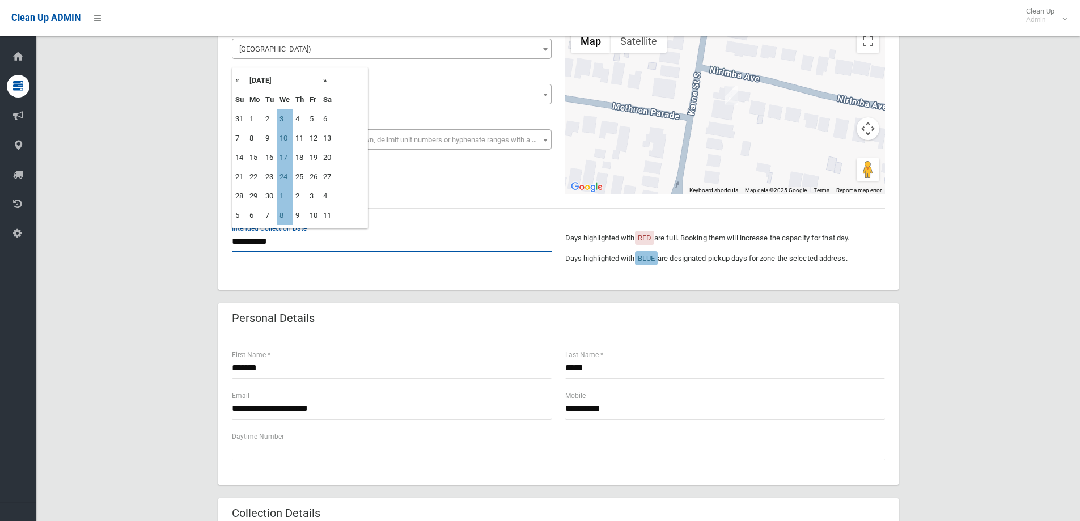
click at [281, 244] on input "**********" at bounding box center [392, 241] width 320 height 21
click at [240, 79] on th "«" at bounding box center [239, 80] width 14 height 19
click at [966, 193] on div "**********" at bounding box center [558, 473] width 1016 height 989
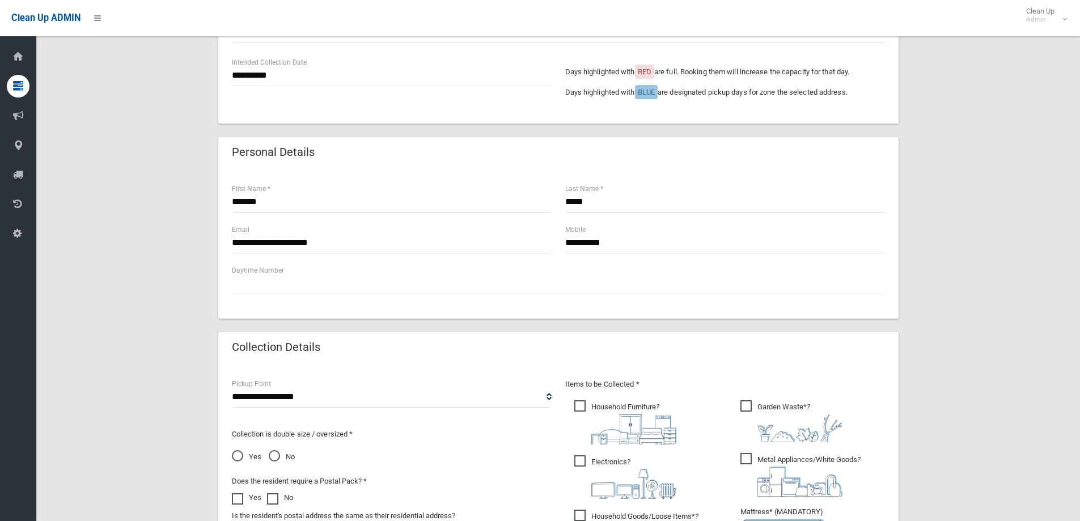
scroll to position [283, 0]
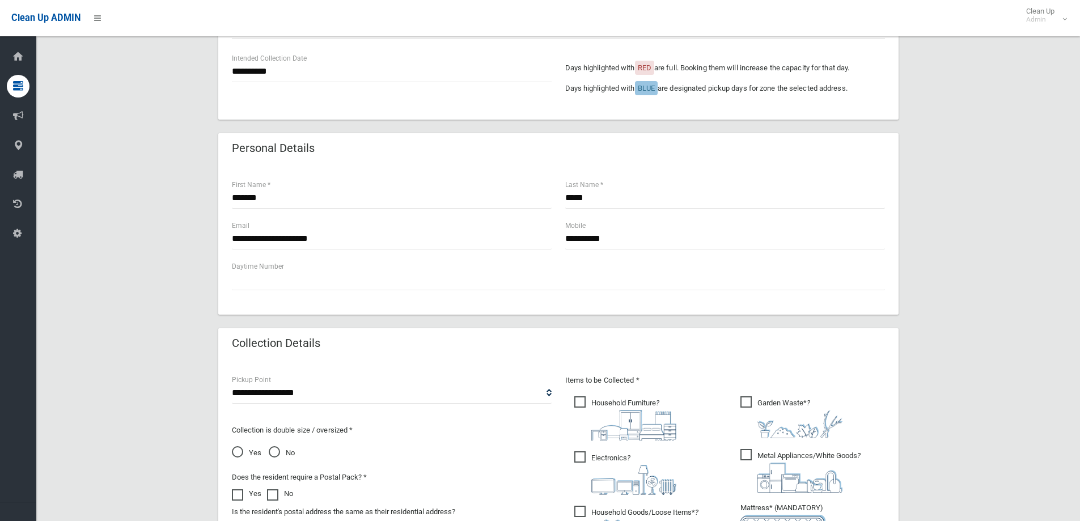
click at [1007, 376] on div "**********" at bounding box center [558, 303] width 1016 height 989
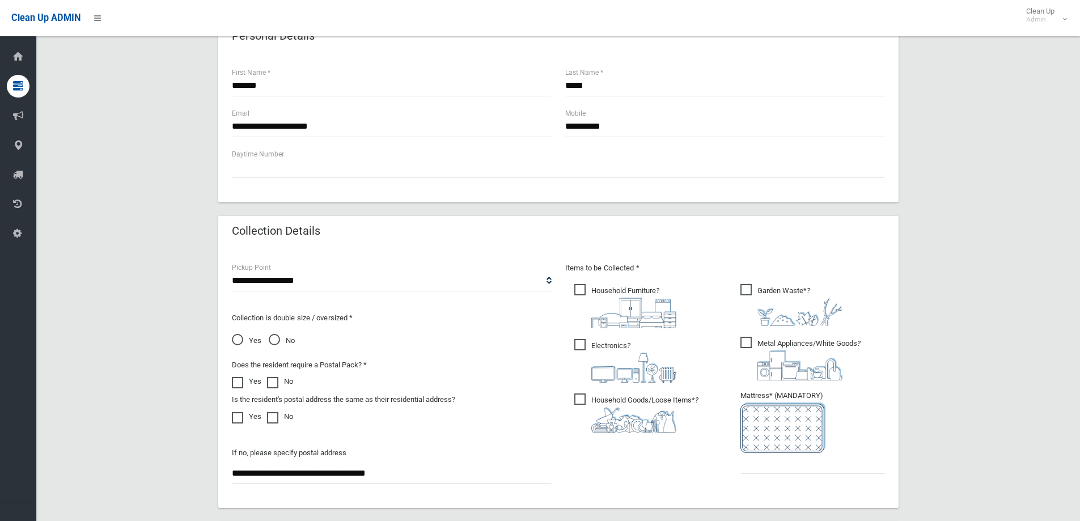
scroll to position [397, 0]
click at [270, 334] on span "No" at bounding box center [282, 340] width 26 height 14
click at [786, 466] on input "text" at bounding box center [812, 462] width 145 height 21
drag, startPoint x: 751, startPoint y: 468, endPoint x: 588, endPoint y: 470, distance: 163.3
click at [588, 470] on div "Items to be Collected * Household Furniture ? *" at bounding box center [724, 374] width 333 height 228
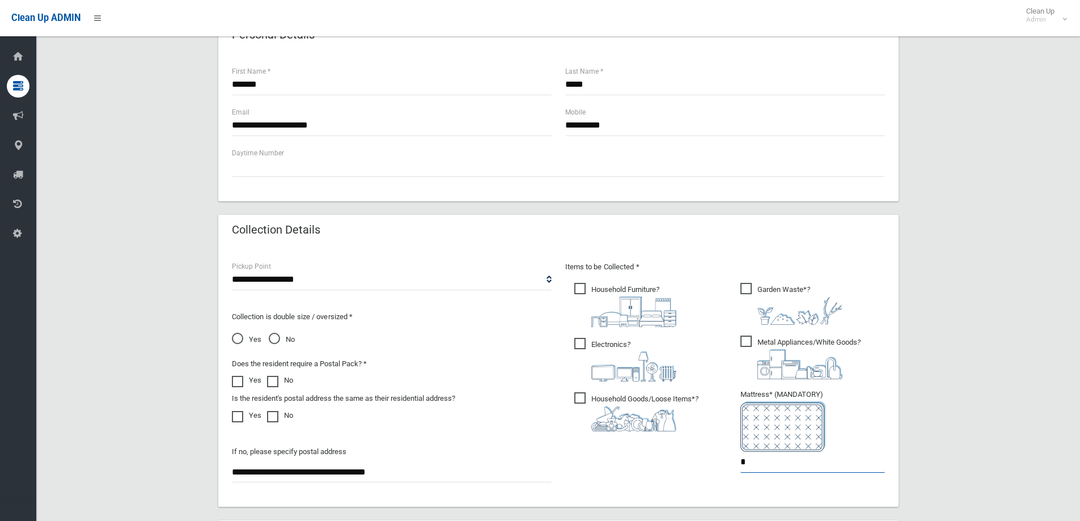
type input "*"
click at [1027, 338] on div "**********" at bounding box center [558, 190] width 1016 height 989
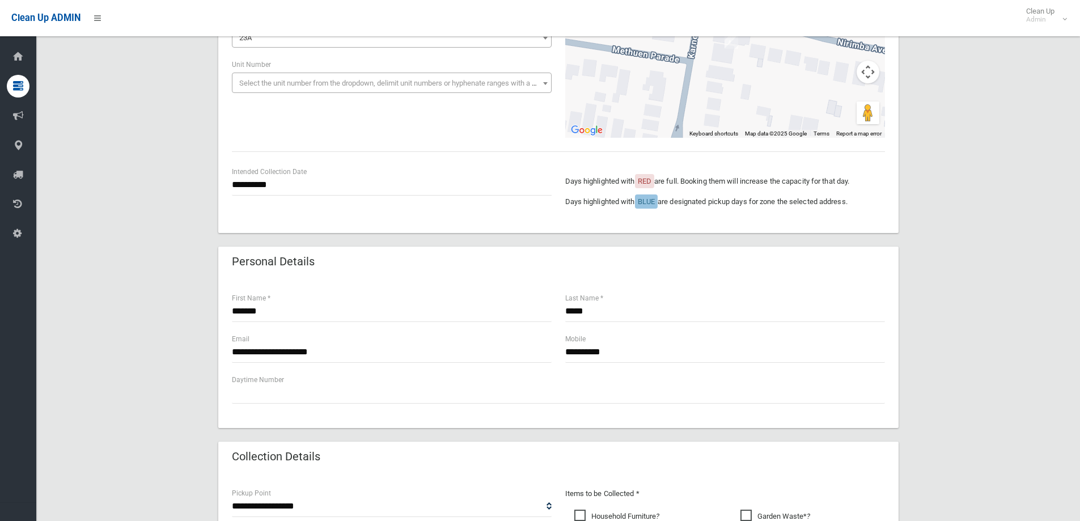
scroll to position [453, 0]
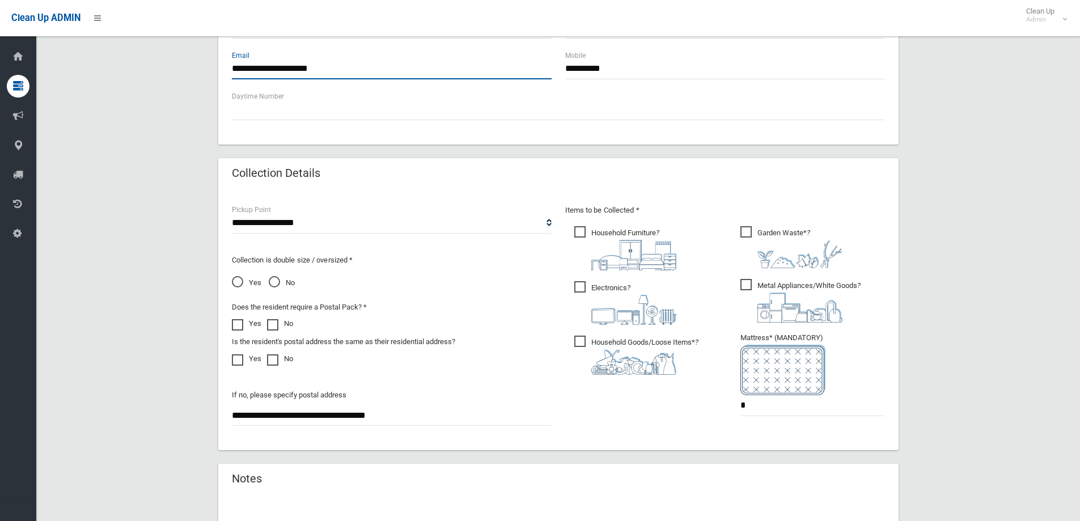
click at [292, 75] on input "**********" at bounding box center [392, 68] width 320 height 21
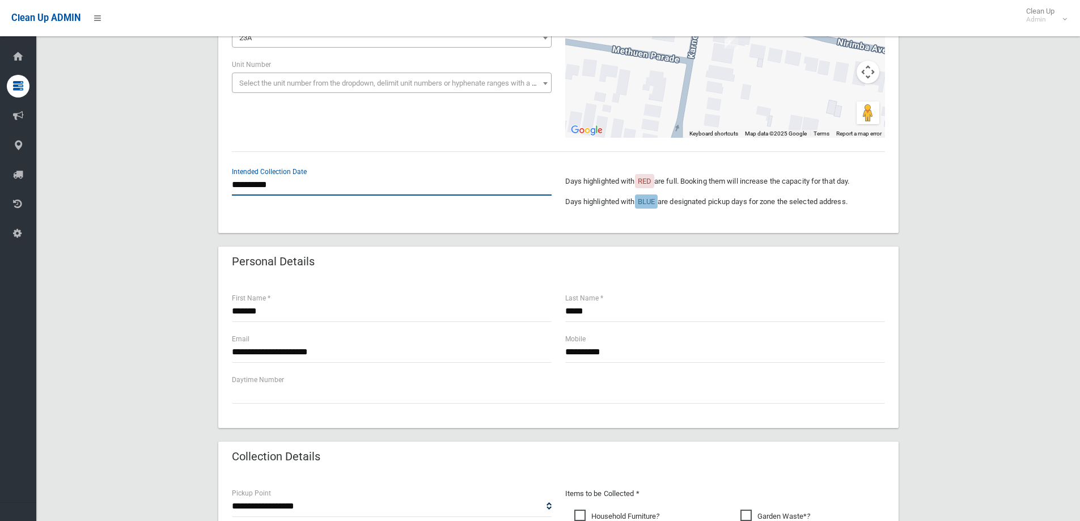
click at [265, 189] on input "**********" at bounding box center [392, 185] width 320 height 21
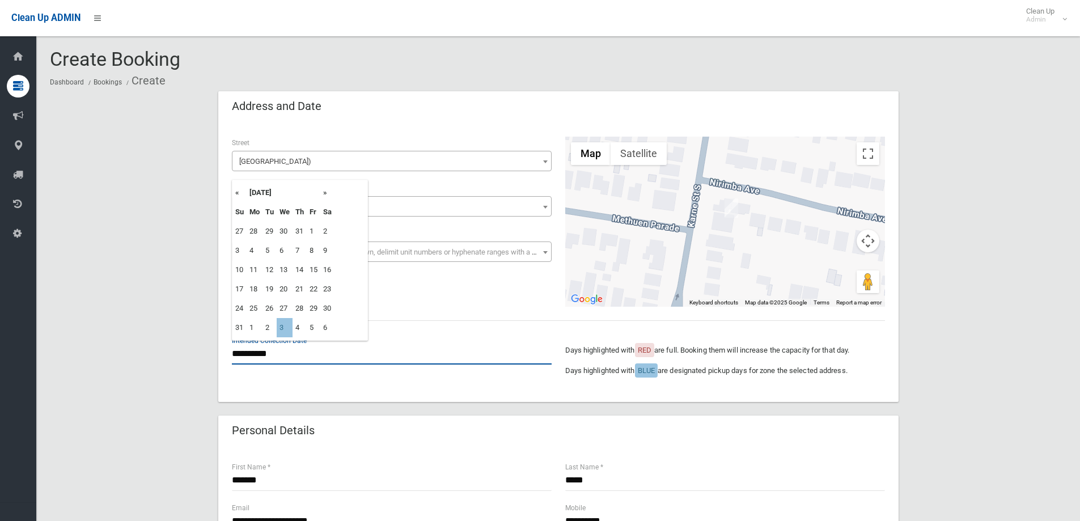
scroll to position [0, 0]
click at [323, 198] on th "»" at bounding box center [327, 193] width 14 height 19
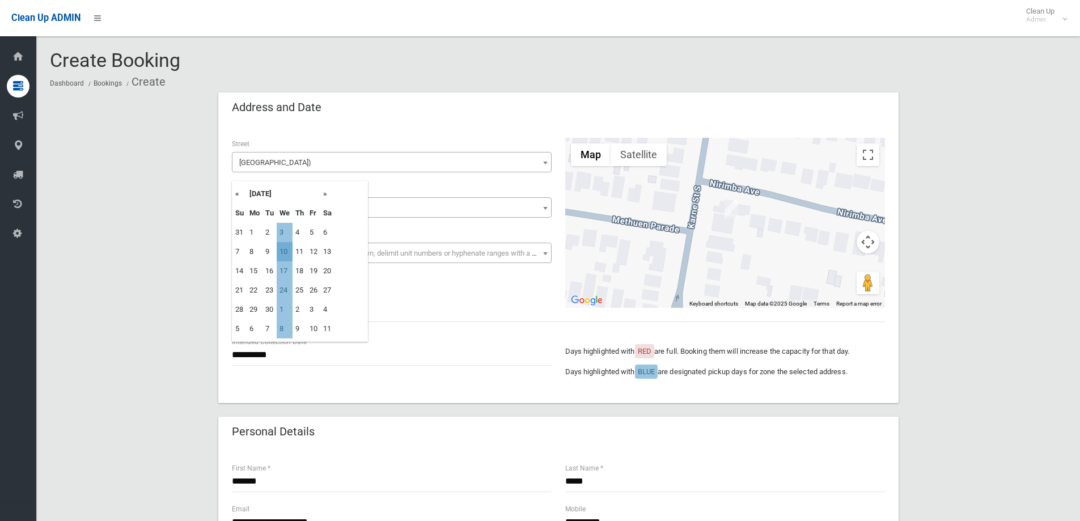
click at [287, 257] on td "10" at bounding box center [285, 251] width 16 height 19
type input "**********"
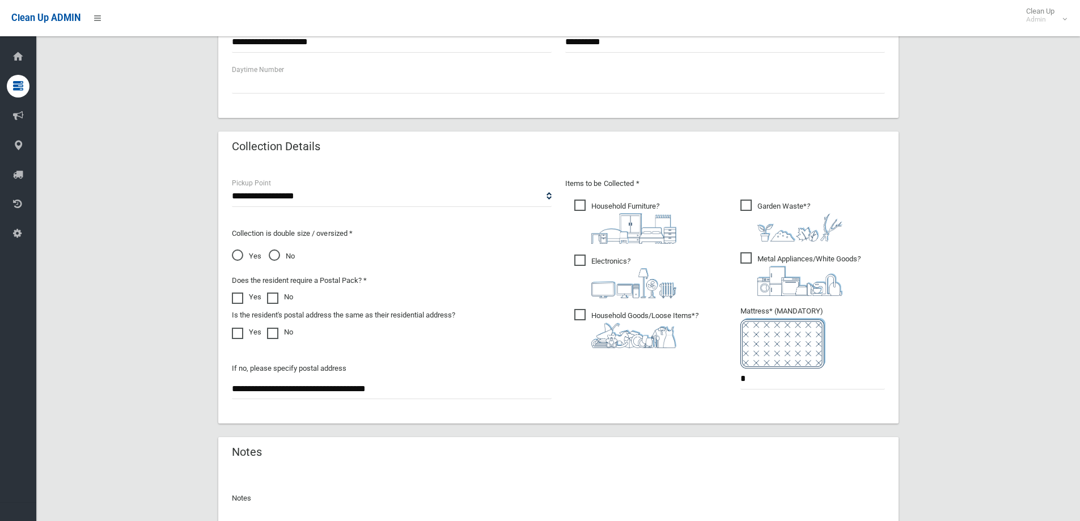
scroll to position [510, 0]
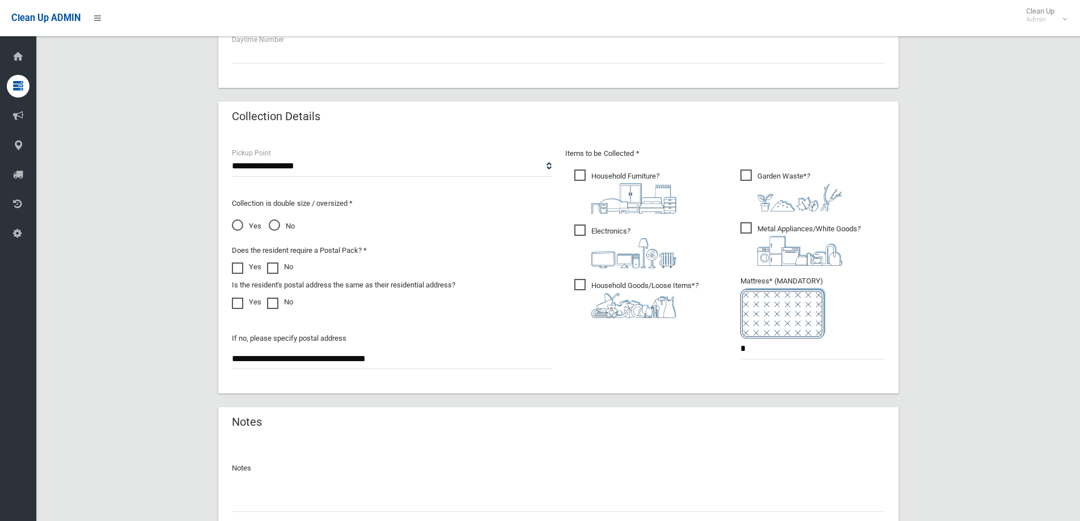
click at [247, 231] on span "Yes" at bounding box center [246, 226] width 29 height 14
click at [277, 227] on span "No" at bounding box center [282, 226] width 26 height 14
click at [244, 232] on span "Yes" at bounding box center [246, 226] width 29 height 14
click at [780, 332] on img at bounding box center [782, 313] width 85 height 50
click at [778, 348] on input "*" at bounding box center [812, 348] width 145 height 21
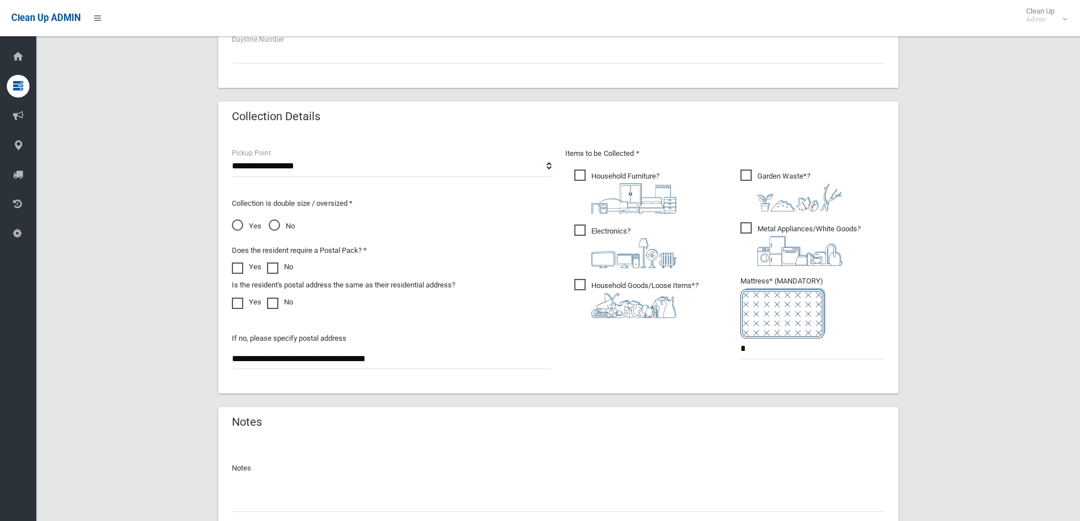
click at [1039, 276] on div "**********" at bounding box center [558, 76] width 1016 height 989
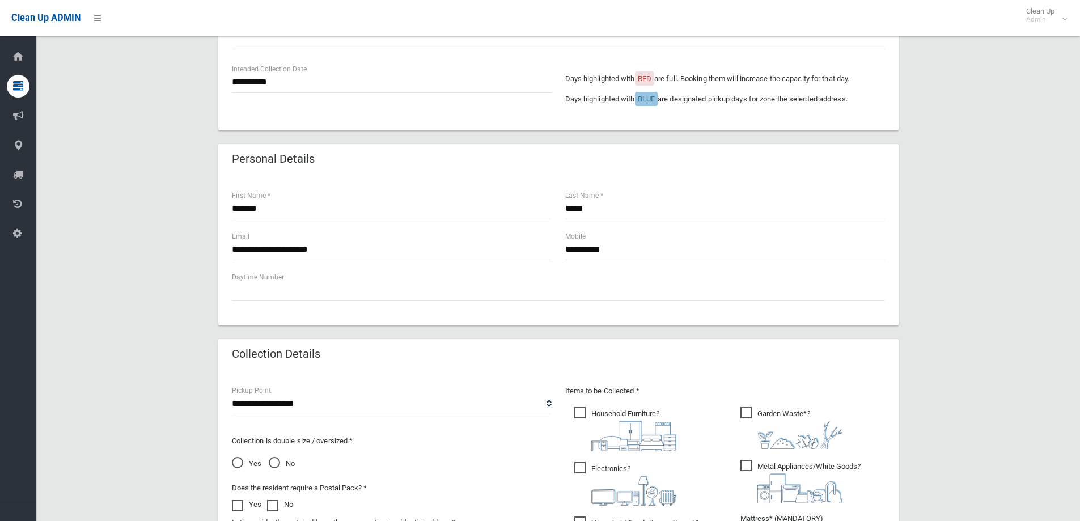
scroll to position [397, 0]
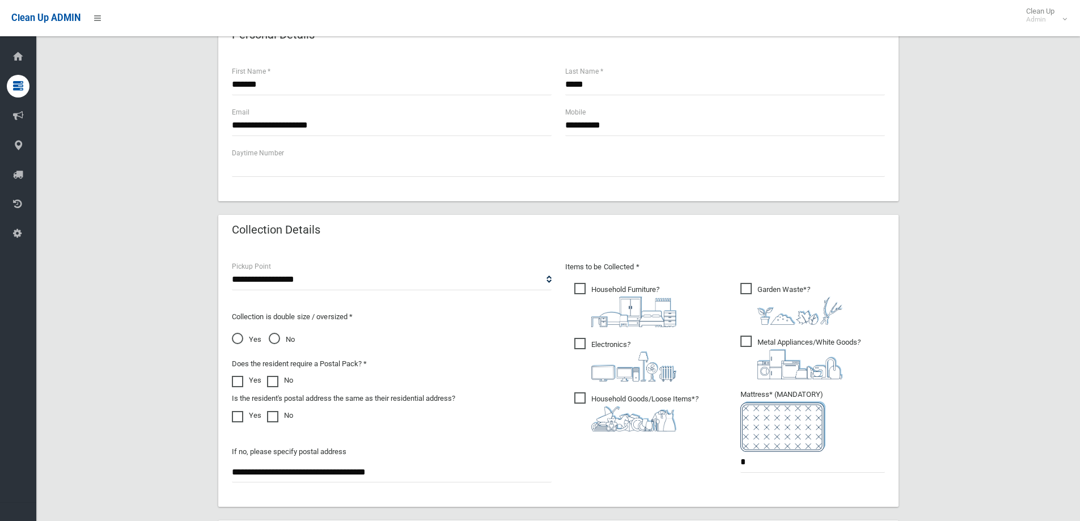
click at [741, 454] on ul "Garden Waste* ? *" at bounding box center [808, 381] width 154 height 201
drag, startPoint x: 744, startPoint y: 458, endPoint x: 644, endPoint y: 442, distance: 101.0
click at [700, 458] on div "Items to be Collected * Household Furniture ? *" at bounding box center [724, 374] width 333 height 228
click at [738, 455] on ul "Garden Waste* ? *" at bounding box center [808, 381] width 154 height 201
drag, startPoint x: 744, startPoint y: 467, endPoint x: 402, endPoint y: 475, distance: 341.9
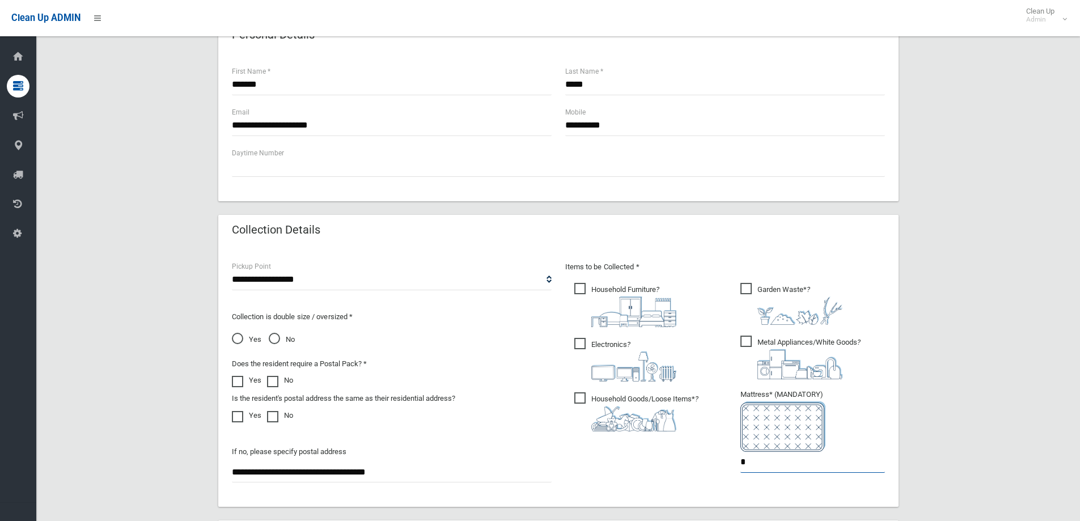
click at [417, 476] on div "**********" at bounding box center [558, 376] width 667 height 233
click at [738, 457] on ul "Garden Waste* ? *" at bounding box center [808, 381] width 154 height 201
click at [754, 465] on input "*" at bounding box center [812, 462] width 145 height 21
click at [984, 323] on div "**********" at bounding box center [558, 190] width 1016 height 989
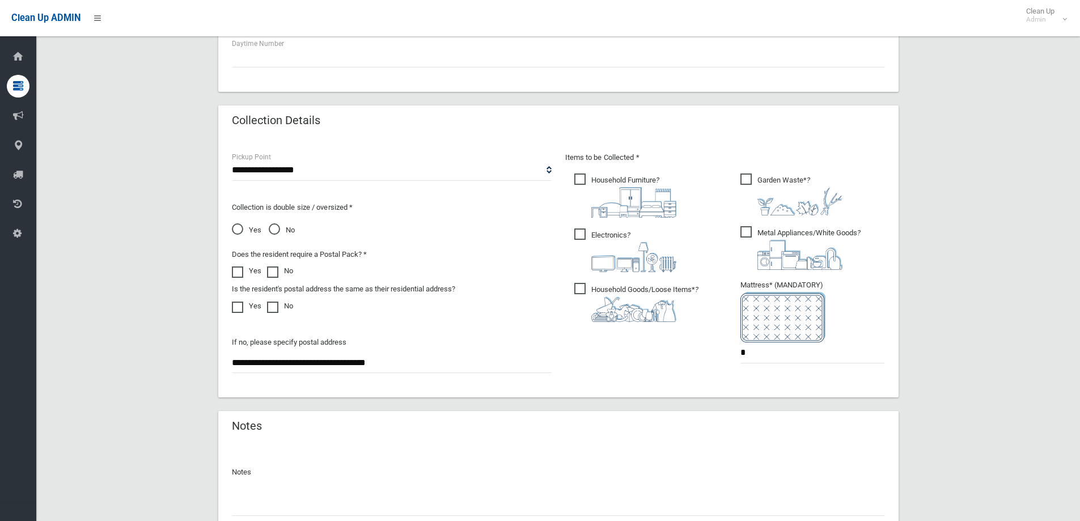
scroll to position [510, 0]
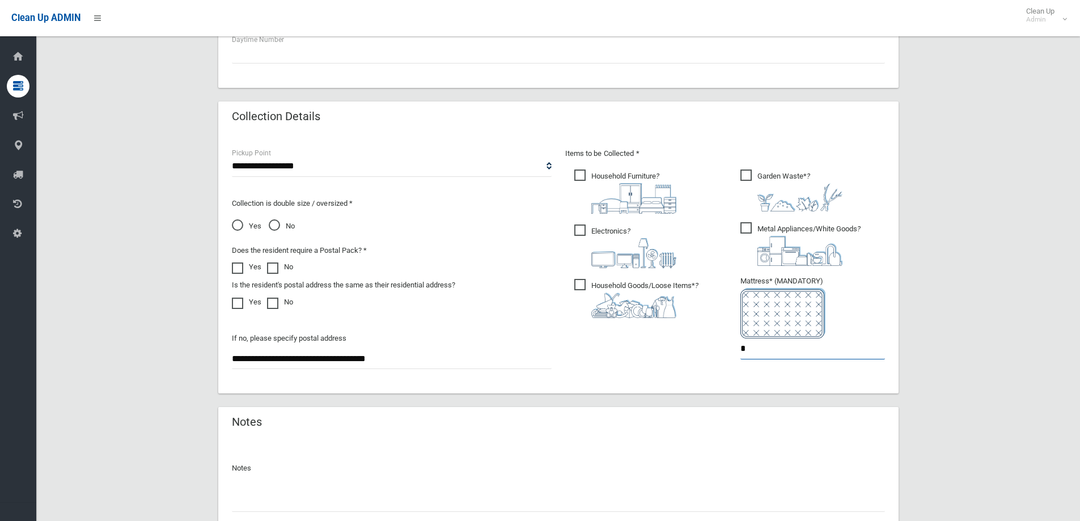
drag, startPoint x: 784, startPoint y: 355, endPoint x: 694, endPoint y: 375, distance: 91.9
click at [694, 375] on div "**********" at bounding box center [558, 263] width 667 height 233
type input "*"
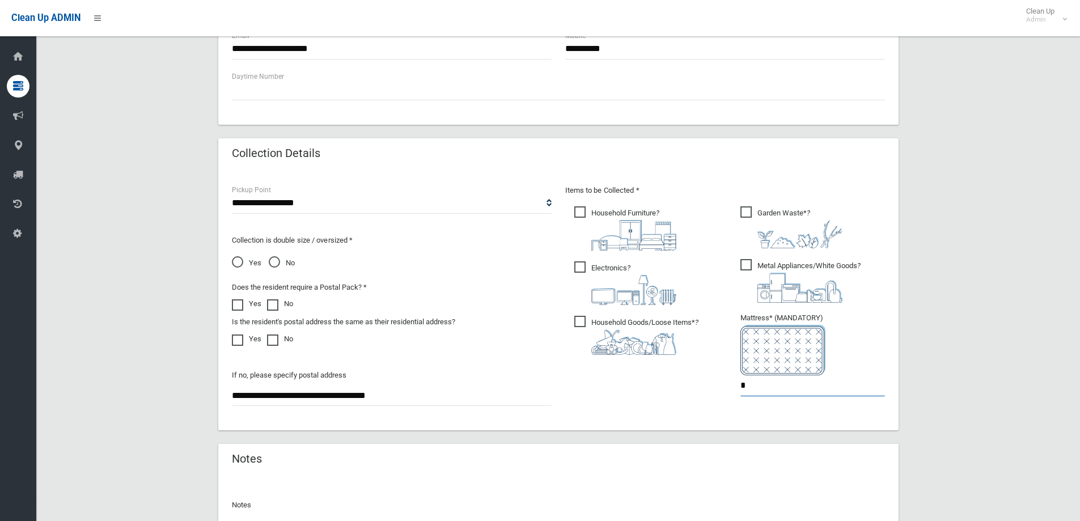
scroll to position [453, 0]
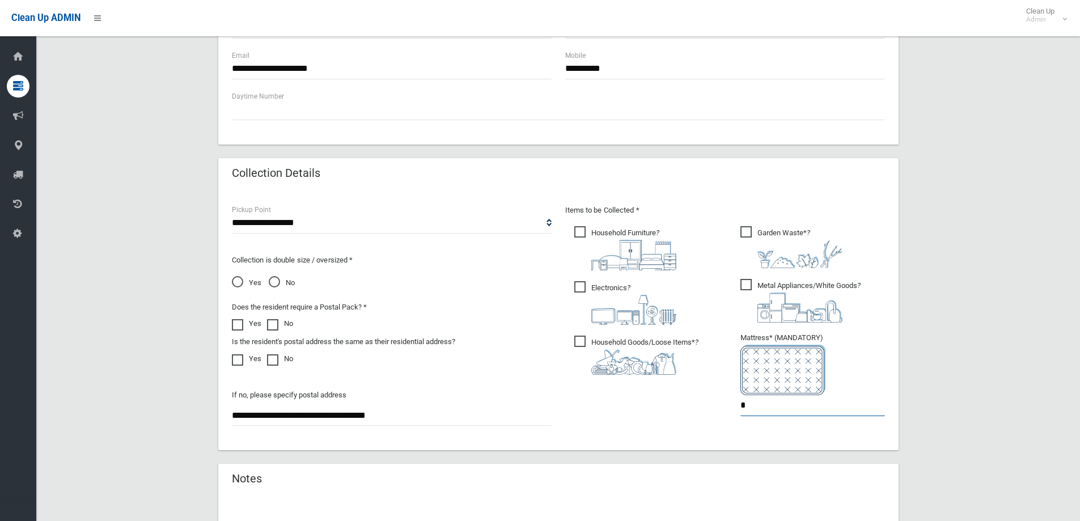
type input "*"
click at [988, 343] on div "**********" at bounding box center [558, 133] width 1016 height 989
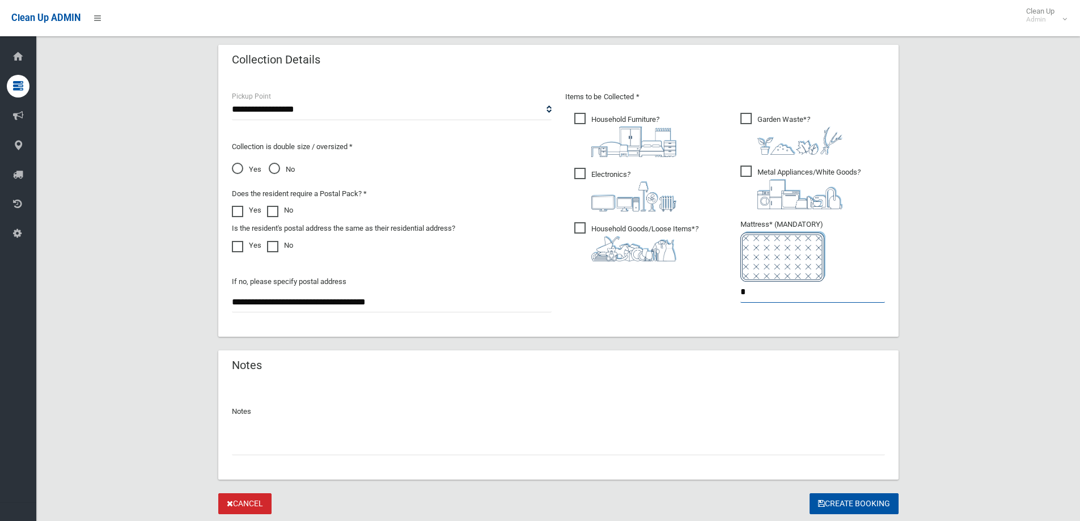
click at [824, 290] on input "*" at bounding box center [812, 292] width 145 height 21
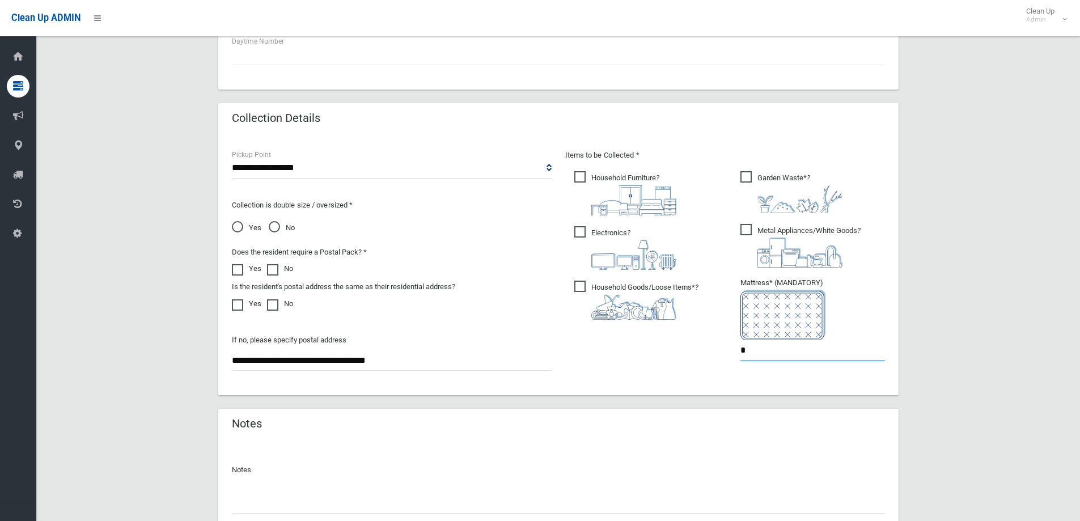
scroll to position [453, 0]
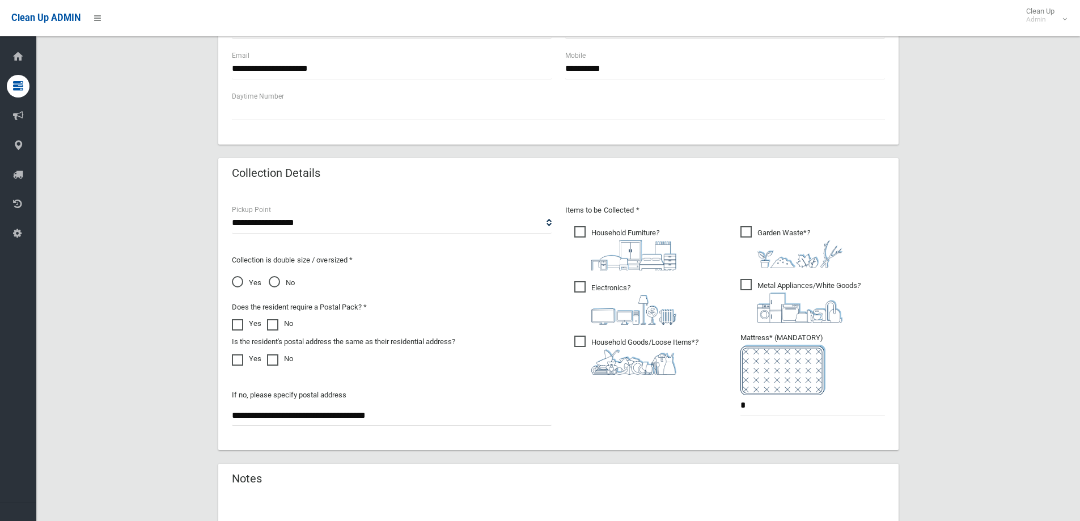
click at [995, 208] on div "**********" at bounding box center [558, 133] width 1016 height 989
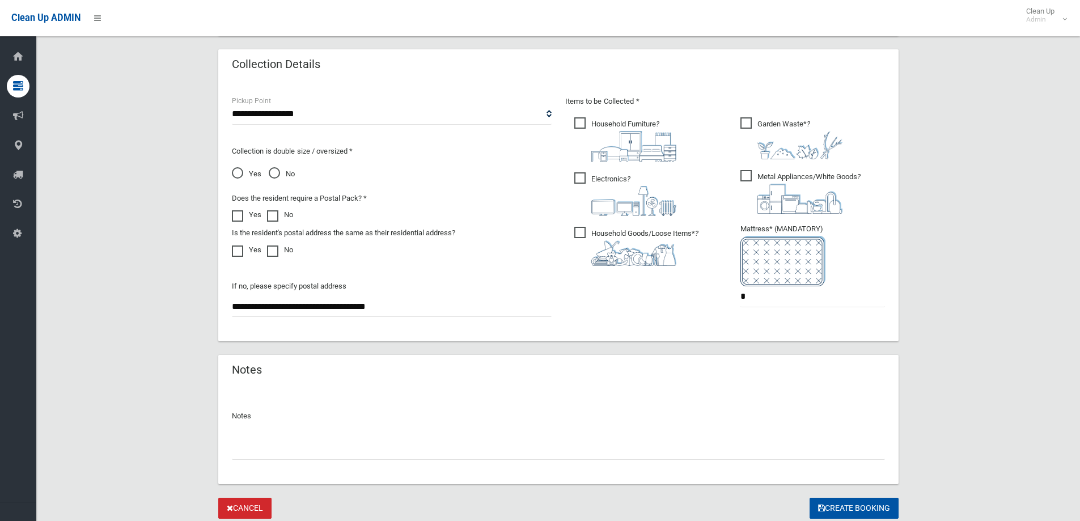
scroll to position [601, 0]
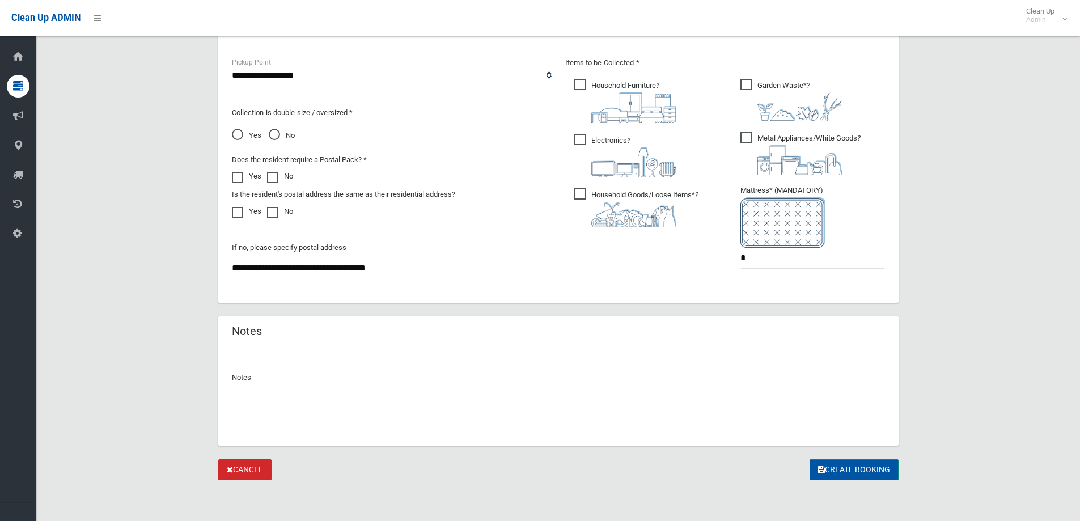
click at [881, 468] on button "Create Booking" at bounding box center [853, 469] width 89 height 21
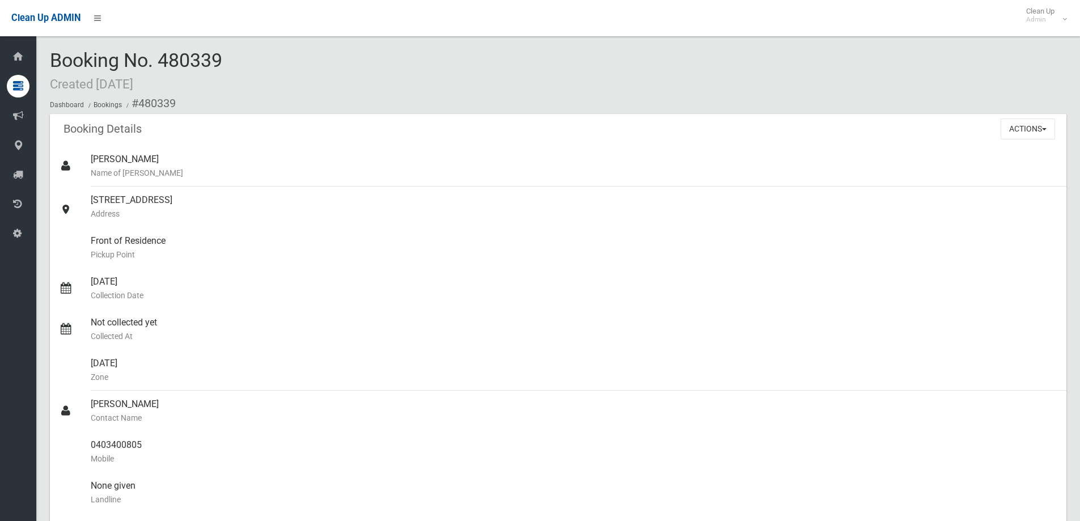
drag, startPoint x: 244, startPoint y: 62, endPoint x: 54, endPoint y: 61, distance: 190.5
click at [54, 61] on div "Booking No. 480339 Created 21/08/2025 Dashboard Bookings #480339" at bounding box center [558, 82] width 1016 height 64
click at [269, 77] on div "Booking No. 480339 Created 21/08/2025 Dashboard Bookings #480339" at bounding box center [558, 82] width 1016 height 64
drag, startPoint x: 258, startPoint y: 65, endPoint x: 329, endPoint y: 82, distance: 72.7
click at [330, 82] on div "Booking No. 480339 Created 21/08/2025 Dashboard Bookings #480339" at bounding box center [558, 82] width 1016 height 64
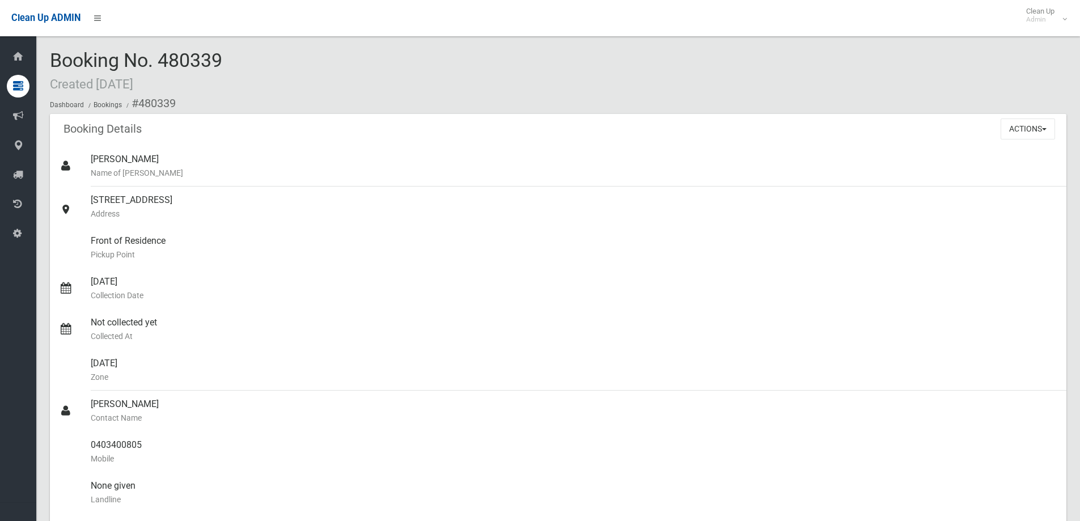
click at [312, 69] on div "Booking No. 480339 Created 21/08/2025 Dashboard Bookings #480339" at bounding box center [558, 82] width 1016 height 64
drag, startPoint x: 249, startPoint y: 48, endPoint x: 53, endPoint y: 62, distance: 197.2
click at [53, 62] on div "Booking No. 480339 Created 21/08/2025 Dashboard Bookings #480339 Booking Detail…" at bounding box center [558, 493] width 1044 height 959
click at [335, 66] on div "Booking No. 480339 Created 21/08/2025 Dashboard Bookings #480339" at bounding box center [558, 82] width 1016 height 64
click at [420, 35] on div "Clean Up ADMIN Clean Up Admin Logout" at bounding box center [540, 18] width 1080 height 36
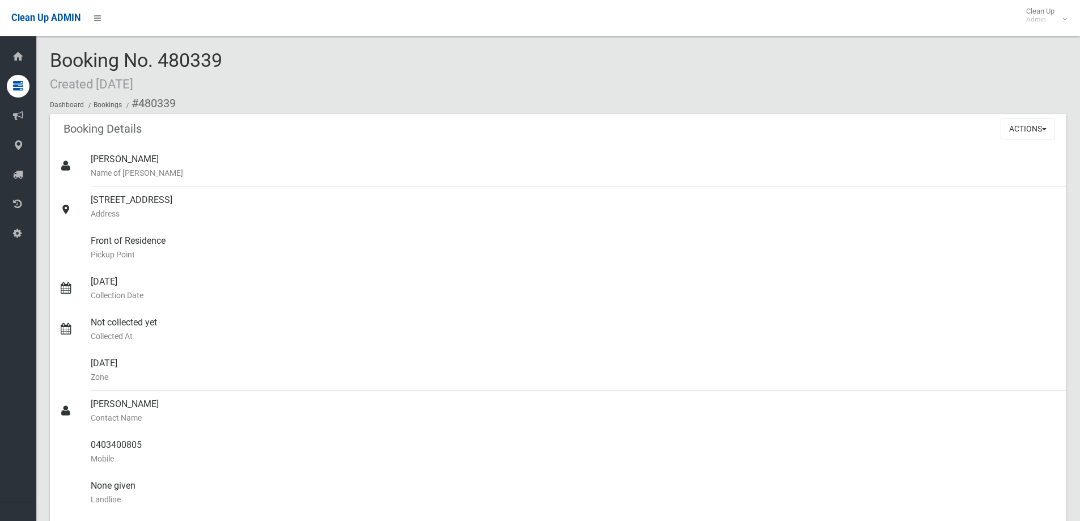
click at [364, 75] on div "Booking No. 480339 Created 21/08/2025 Dashboard Bookings #480339" at bounding box center [558, 82] width 1016 height 64
drag, startPoint x: 273, startPoint y: 65, endPoint x: 41, endPoint y: 75, distance: 232.0
click at [41, 75] on section "Booking No. 480339 Created 21/08/2025 Dashboard Bookings #480339 Booking Detail…" at bounding box center [558, 511] width 1044 height 923
click at [366, 86] on div "Booking No. 480339 Created 21/08/2025 Dashboard Bookings #480339" at bounding box center [558, 82] width 1016 height 64
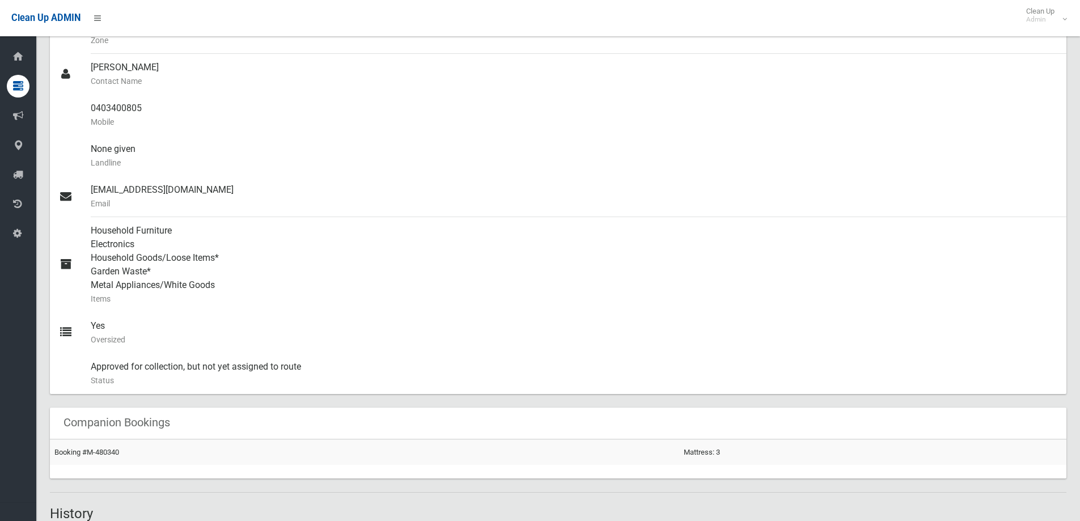
scroll to position [340, 0]
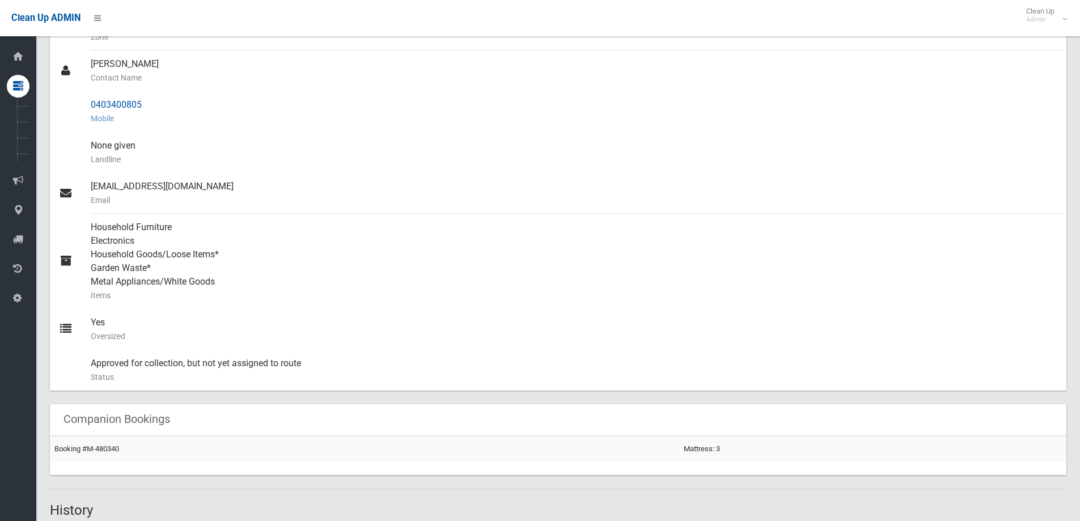
click at [428, 101] on div "0403400805 Mobile" at bounding box center [574, 111] width 966 height 41
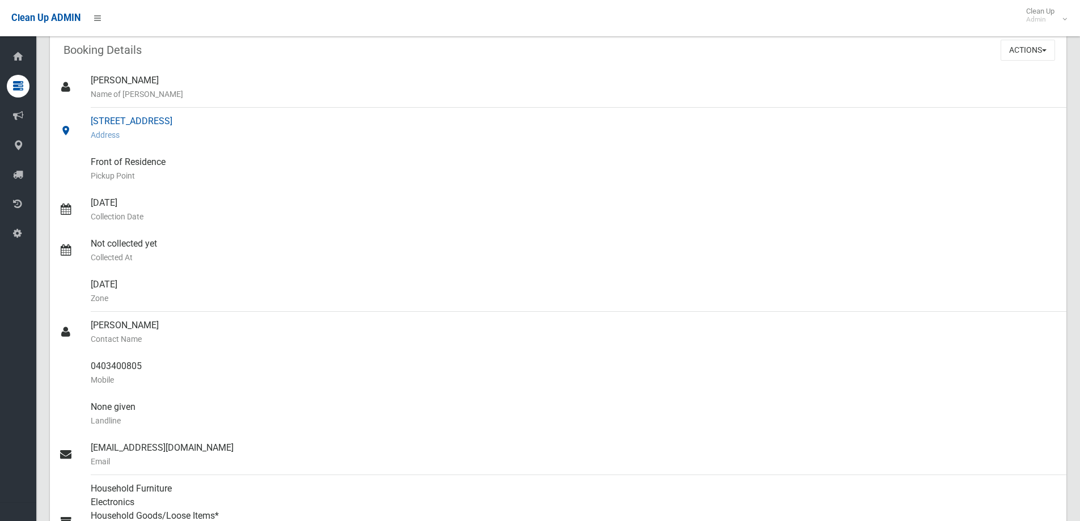
scroll to position [0, 0]
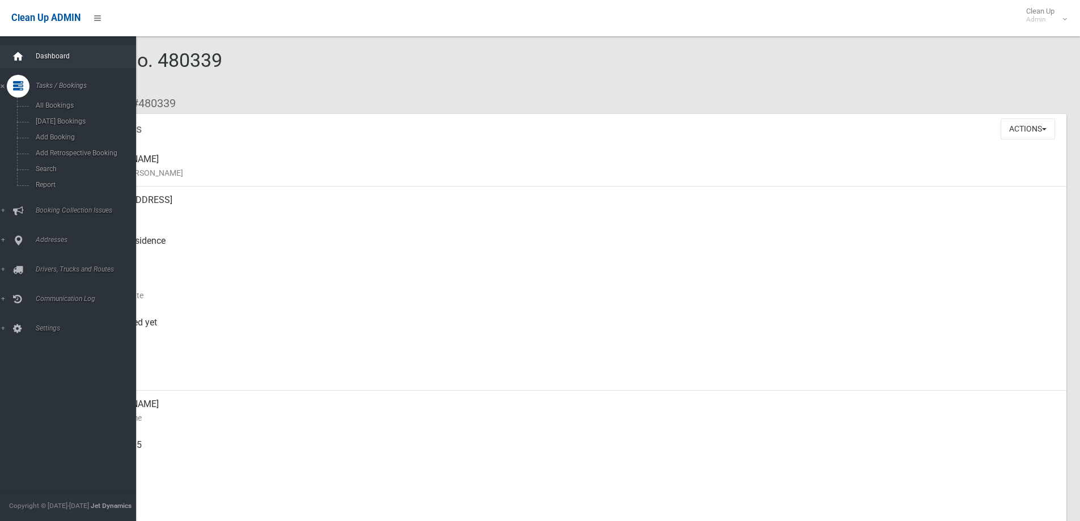
click at [26, 56] on div at bounding box center [18, 56] width 23 height 23
